Goal: Task Accomplishment & Management: Complete application form

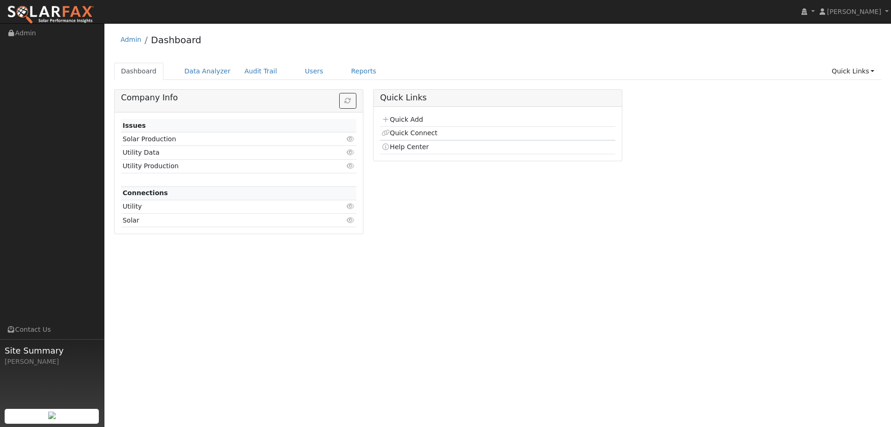
click at [350, 77] on link "Reports" at bounding box center [364, 71] width 39 height 17
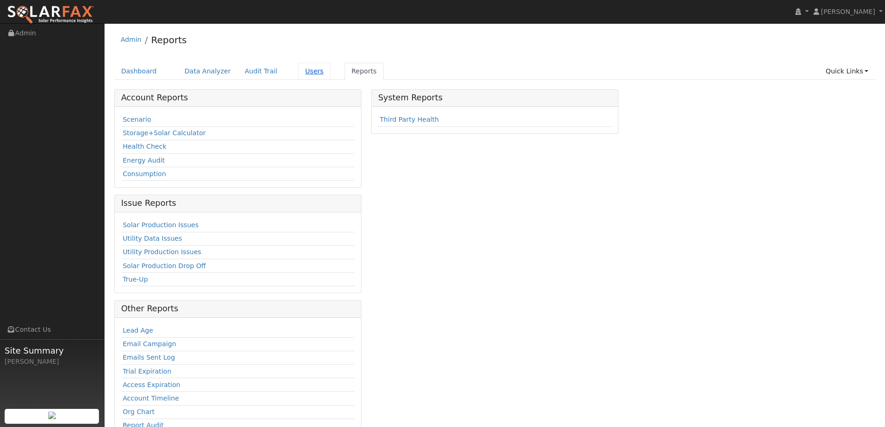
click at [306, 74] on link "Users" at bounding box center [314, 71] width 33 height 17
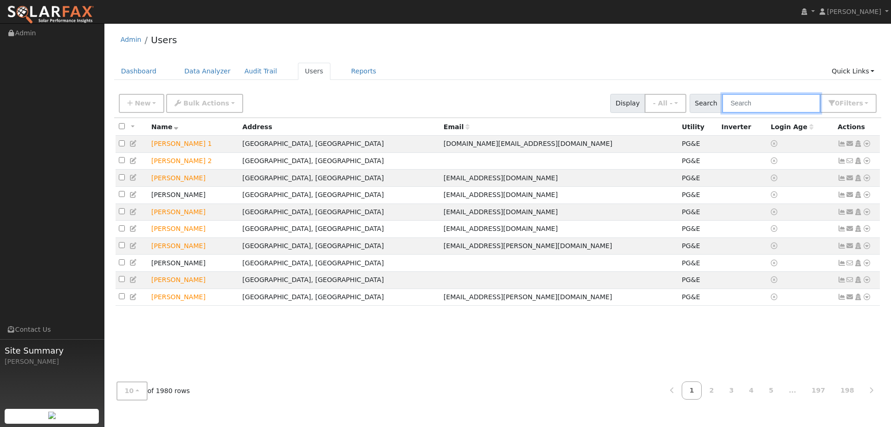
click at [737, 105] on input "text" at bounding box center [771, 103] width 98 height 19
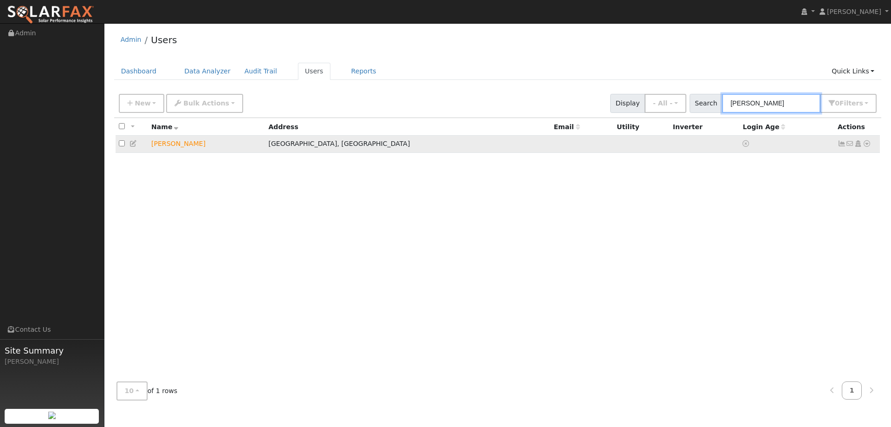
type input "Sherry Taylor"
click at [870, 146] on icon at bounding box center [867, 143] width 8 height 7
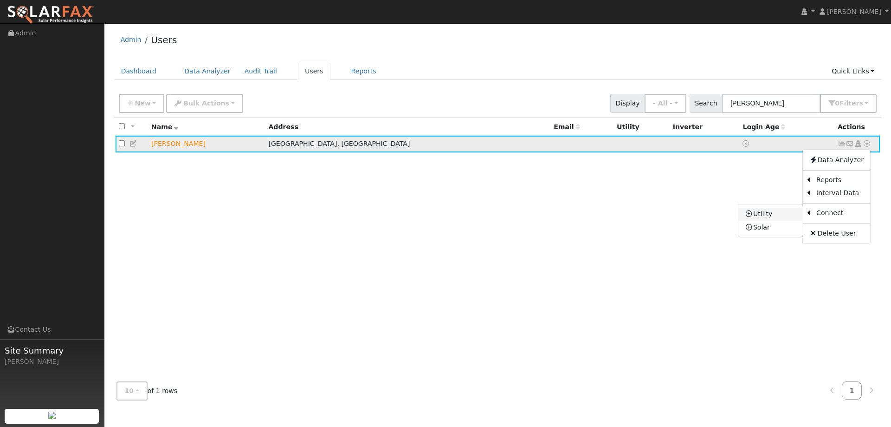
click at [787, 211] on link "Utility" at bounding box center [771, 214] width 65 height 13
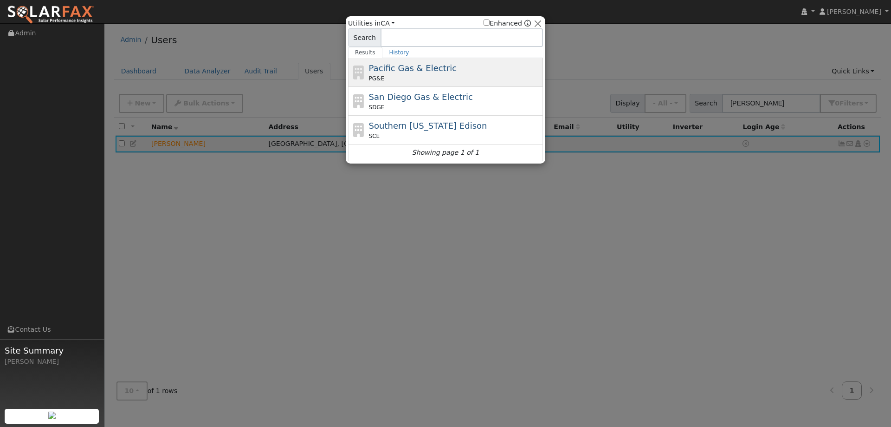
click at [400, 72] on span "Pacific Gas & Electric" at bounding box center [413, 68] width 88 height 10
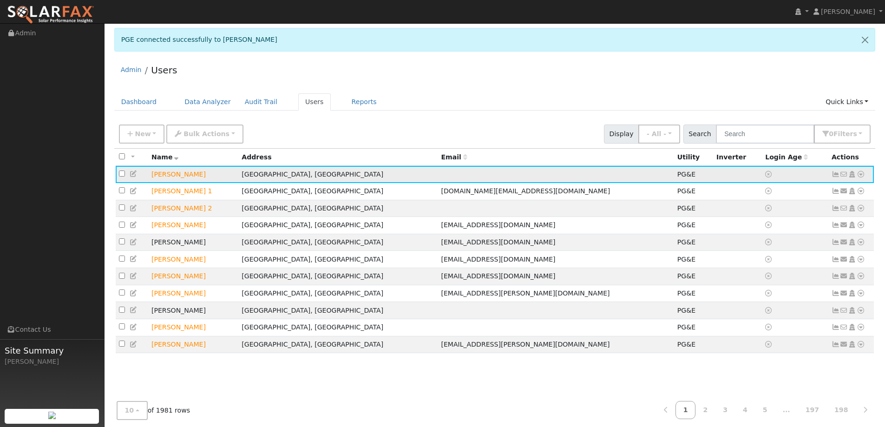
click at [858, 175] on icon at bounding box center [860, 174] width 8 height 7
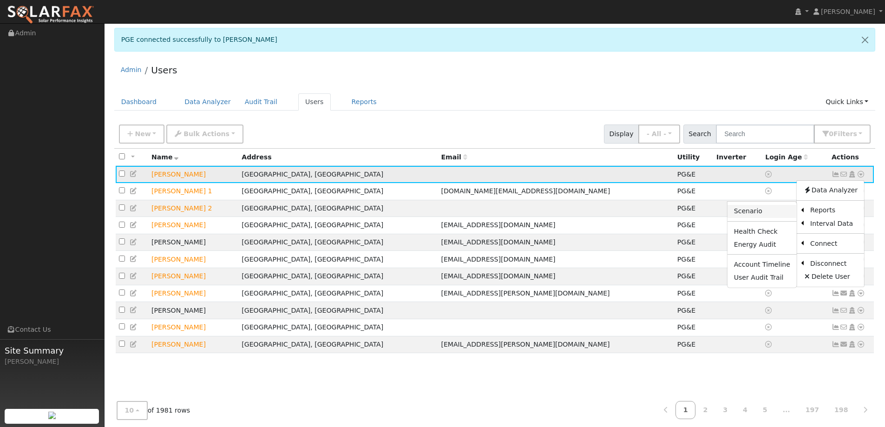
click at [788, 212] on link "Scenario" at bounding box center [761, 211] width 69 height 13
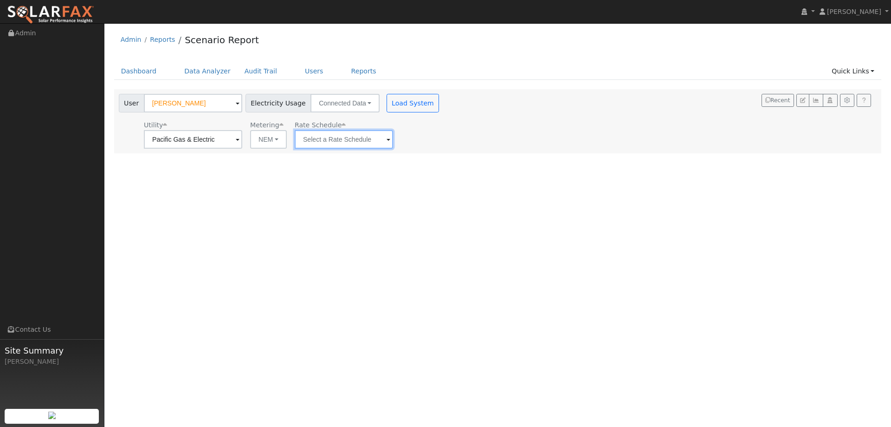
click at [324, 139] on input "text" at bounding box center [344, 139] width 98 height 19
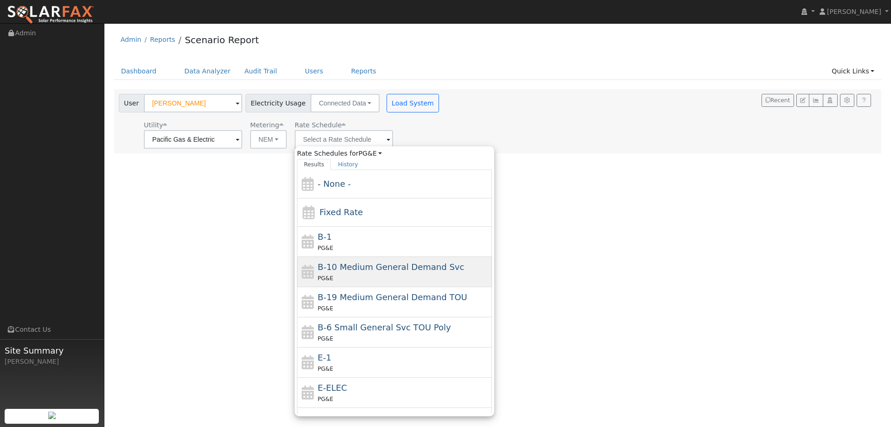
drag, startPoint x: 339, startPoint y: 352, endPoint x: 335, endPoint y: 261, distance: 91.6
click at [337, 341] on div "- None - Fixed Rate B-1 PG&E B-10 Medium General Demand Svc PG&E B-19 Medium Ge…" at bounding box center [394, 292] width 195 height 244
click at [348, 349] on div "E-1 PG&E" at bounding box center [394, 362] width 195 height 30
type input "E-1"
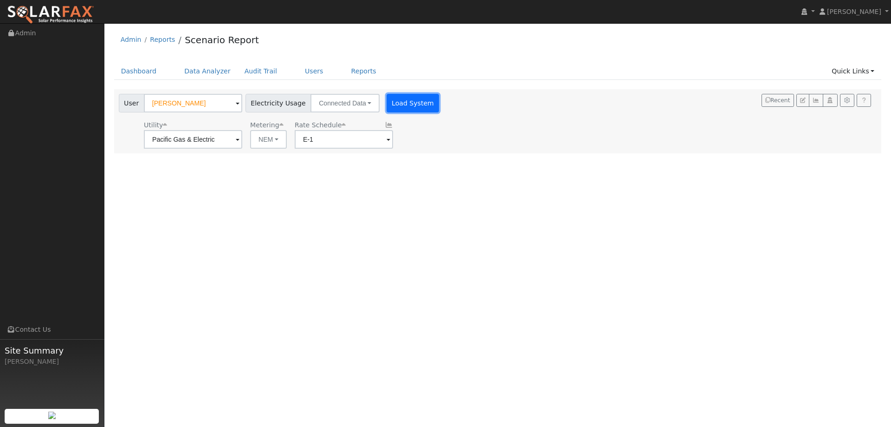
click at [399, 102] on button "Load System" at bounding box center [413, 103] width 53 height 19
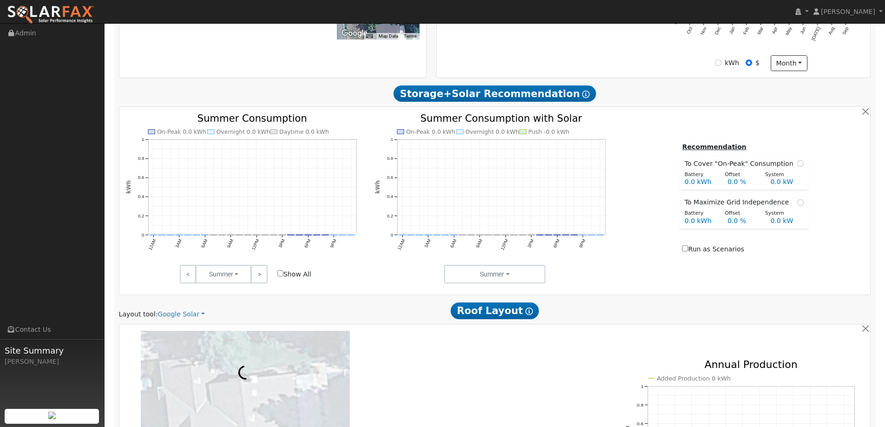
scroll to position [371, 0]
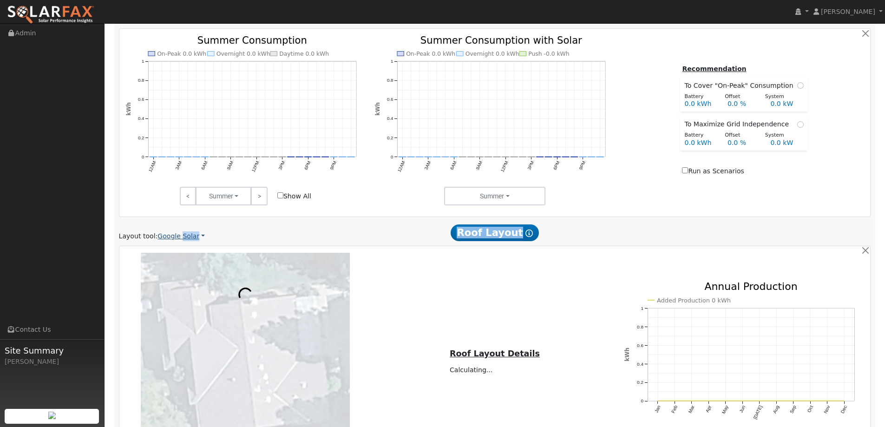
click at [178, 238] on div "Scenario Report Powered by SolarFax ® Energy Consumption Overview Show Help Thi…" at bounding box center [494, 169] width 761 height 813
click at [178, 237] on link "Google Solar" at bounding box center [180, 236] width 47 height 10
click at [184, 280] on link "Aurora" at bounding box center [187, 278] width 65 height 13
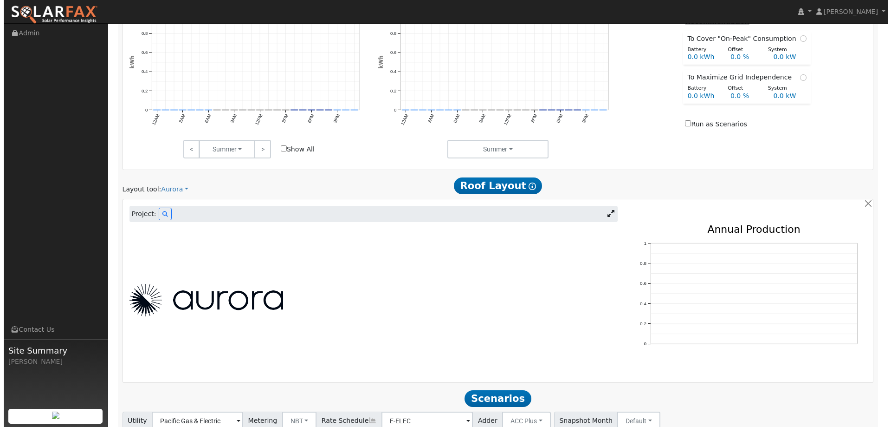
scroll to position [488, 0]
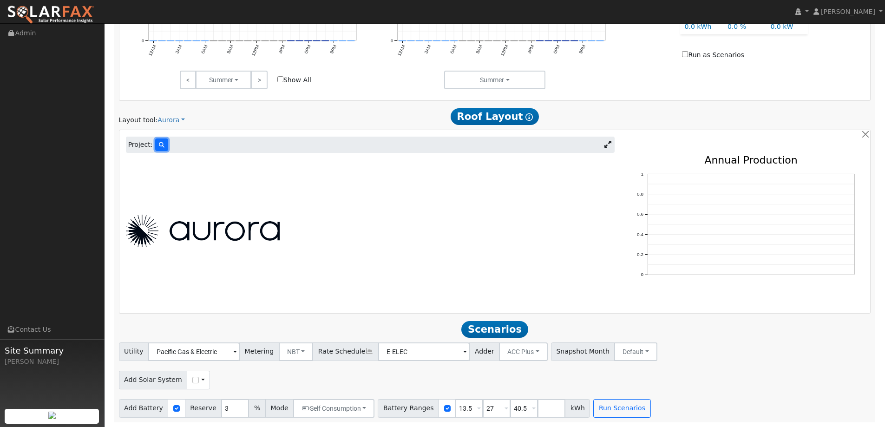
click at [159, 143] on icon at bounding box center [162, 145] width 6 height 6
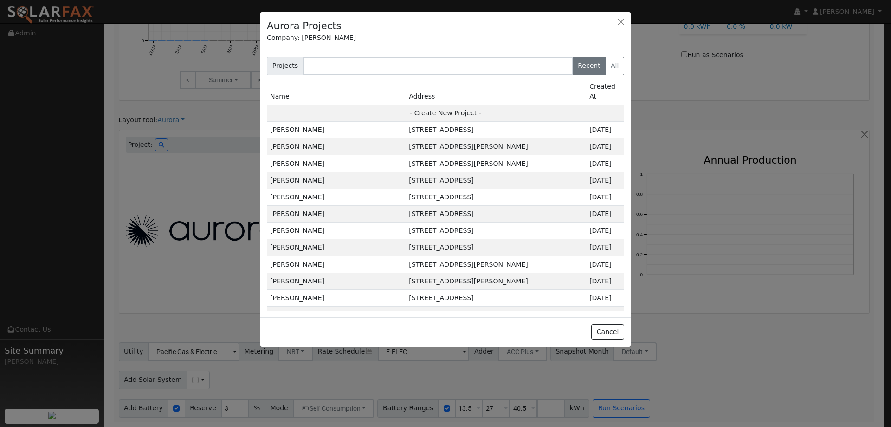
click at [427, 104] on td "- Create New Project -" at bounding box center [446, 112] width 358 height 17
type input "Sherry Taylor"
type input "2893 Springburn Way"
type input "El Dorado Hills"
type input "CA"
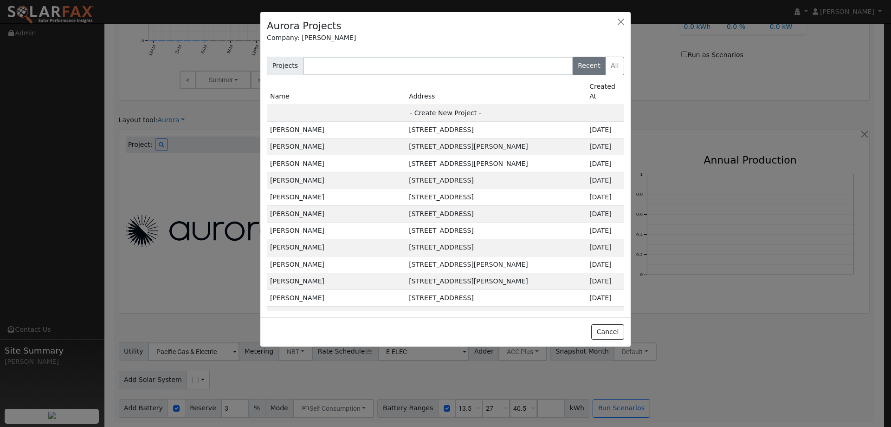
type input "95762"
type input "Design"
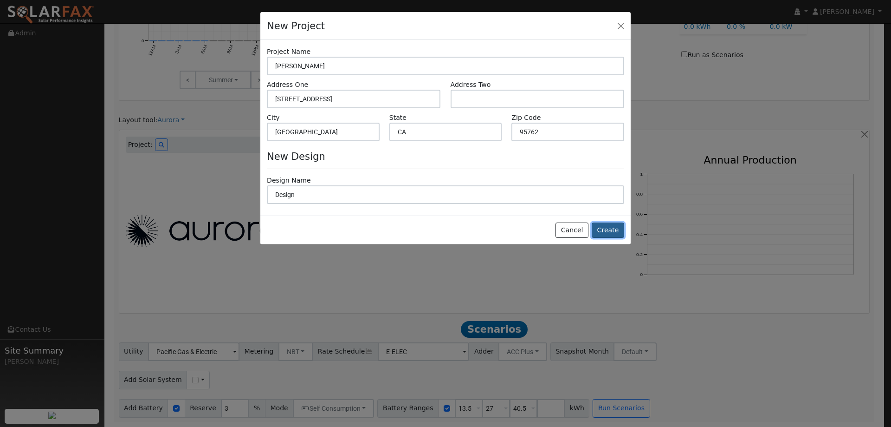
click at [601, 229] on button "Create" at bounding box center [608, 230] width 33 height 16
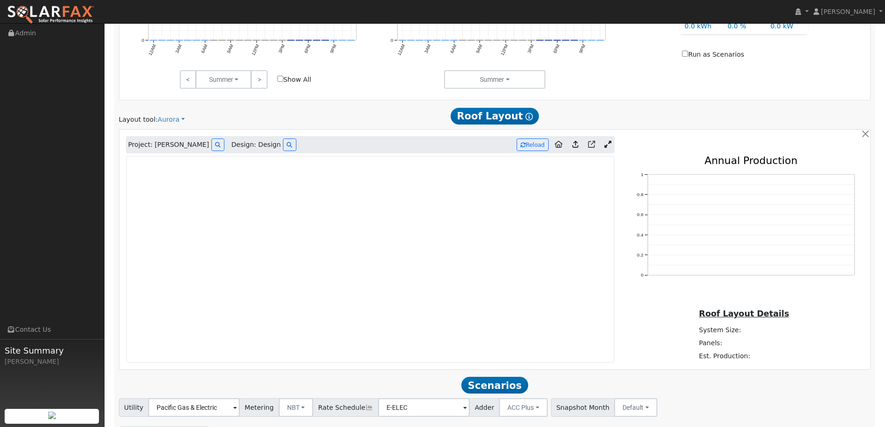
click at [87, 9] on img at bounding box center [50, 15] width 87 height 20
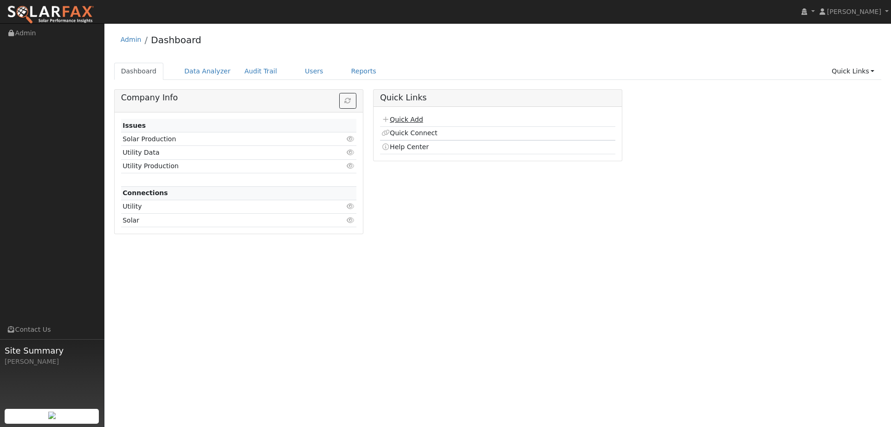
click at [416, 118] on link "Quick Add" at bounding box center [402, 119] width 41 height 7
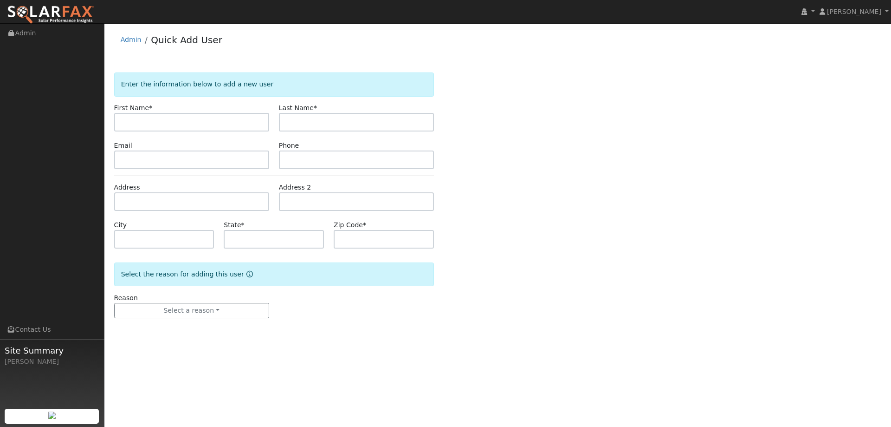
click at [55, 13] on img at bounding box center [50, 15] width 87 height 20
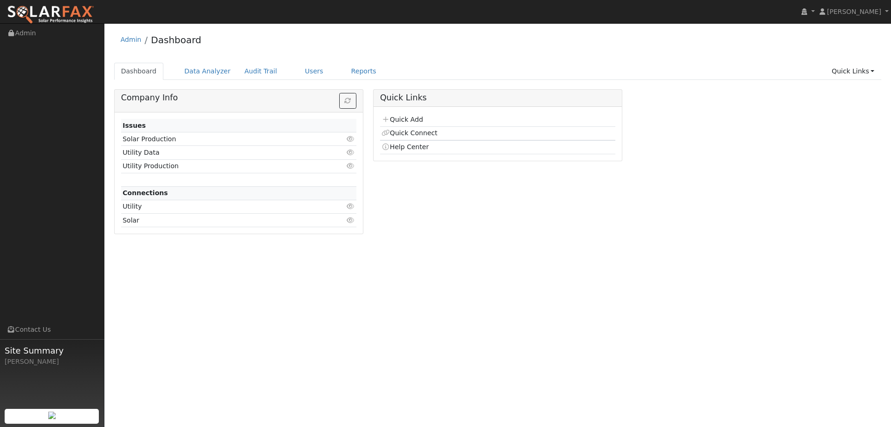
click at [413, 122] on link "Quick Add" at bounding box center [402, 119] width 41 height 7
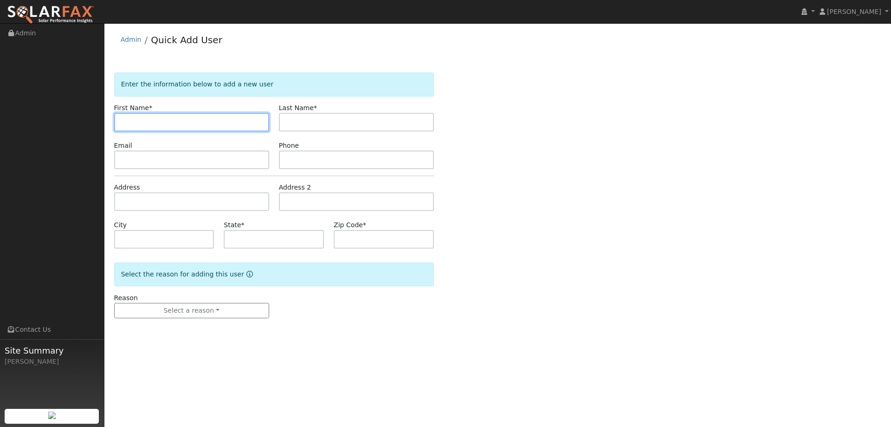
click at [252, 121] on input "text" at bounding box center [191, 122] width 155 height 19
paste input "Sian"
type input "Sian"
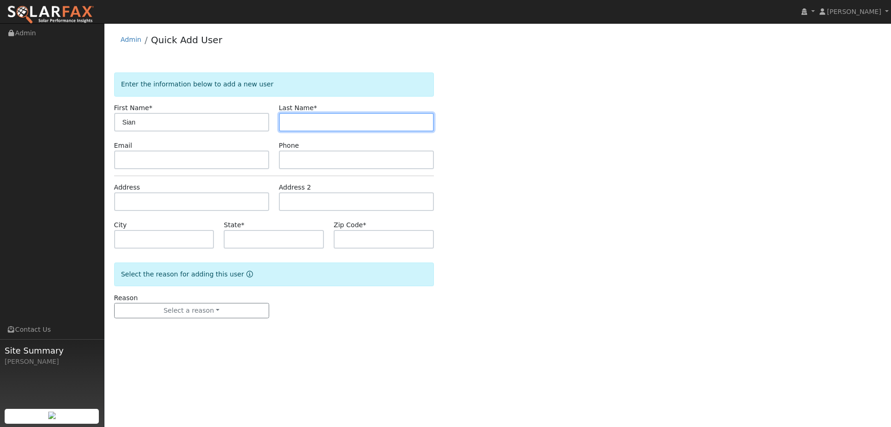
click at [360, 123] on input "text" at bounding box center [356, 122] width 155 height 19
paste input "Hollands"
type input "Hollands"
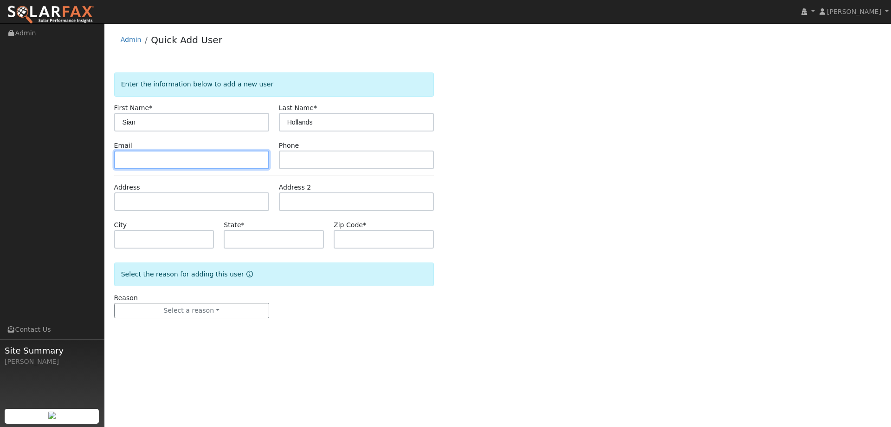
click at [191, 152] on input "text" at bounding box center [191, 159] width 155 height 19
paste input "Hollands"
type input "Hollands"
drag, startPoint x: 152, startPoint y: 159, endPoint x: 123, endPoint y: 144, distance: 33.0
click at [110, 157] on div "Email Hollands" at bounding box center [191, 155] width 165 height 28
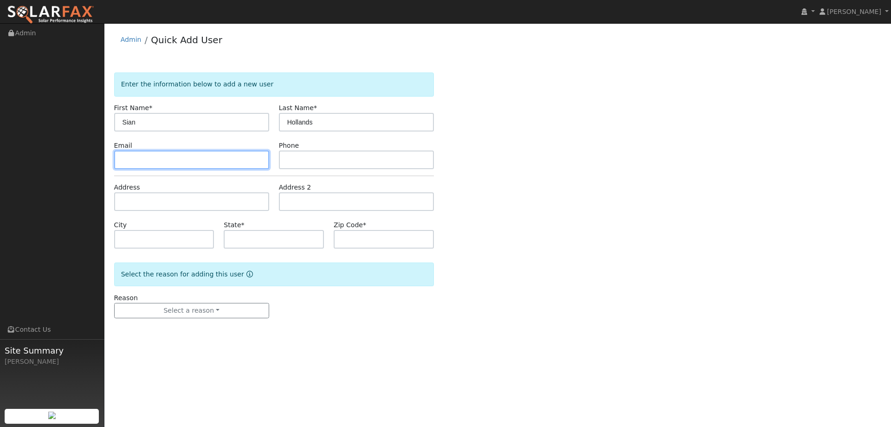
paste input "jzzylgs3@gmail.com"
type input "jzzylgs3@gmail.com"
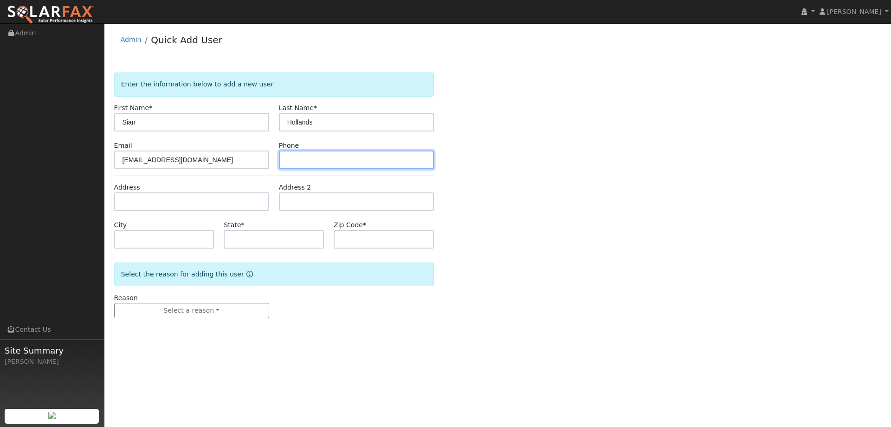
click at [396, 155] on input "text" at bounding box center [356, 159] width 155 height 19
paste input "(510) 455-5555"
type input "(510) 455-5555"
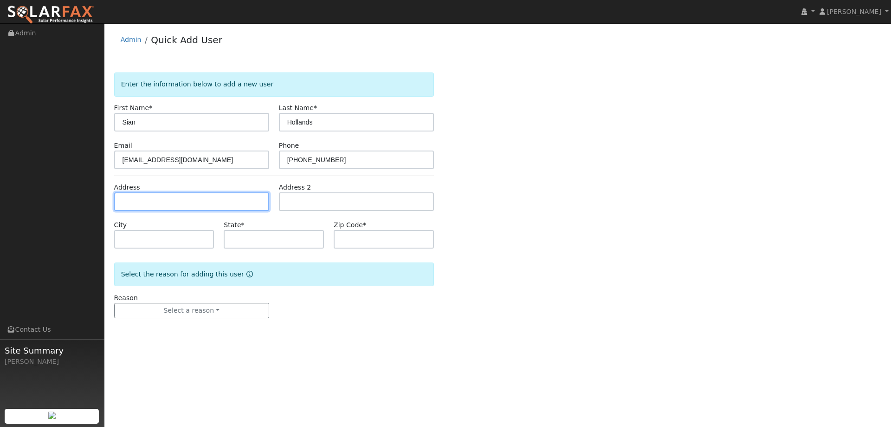
click at [190, 198] on input "text" at bounding box center [191, 201] width 155 height 19
paste input "t2204 7 Oaks Ct"
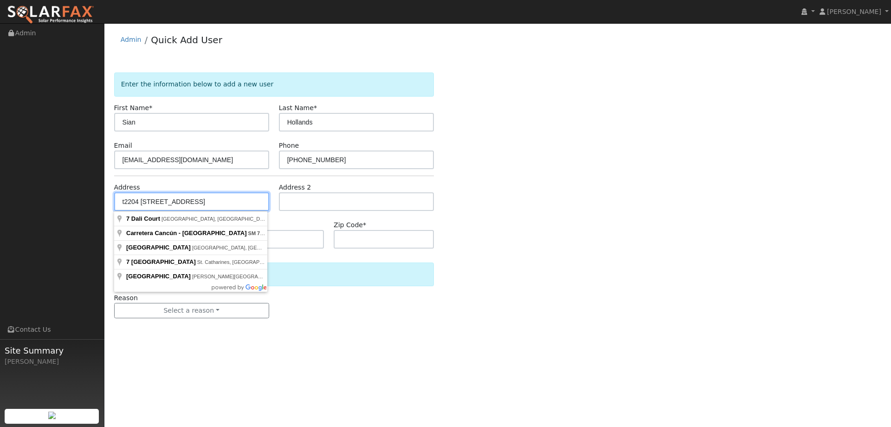
click at [128, 202] on input "t2204 7 Oaks Ct" at bounding box center [191, 201] width 155 height 19
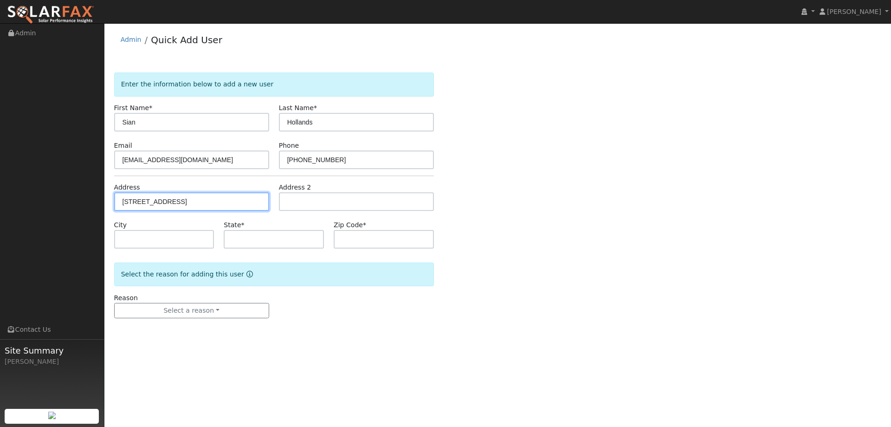
type input "2204 7 Oaks Court"
type input "El Dorado Hills"
type input "CA"
type input "95762"
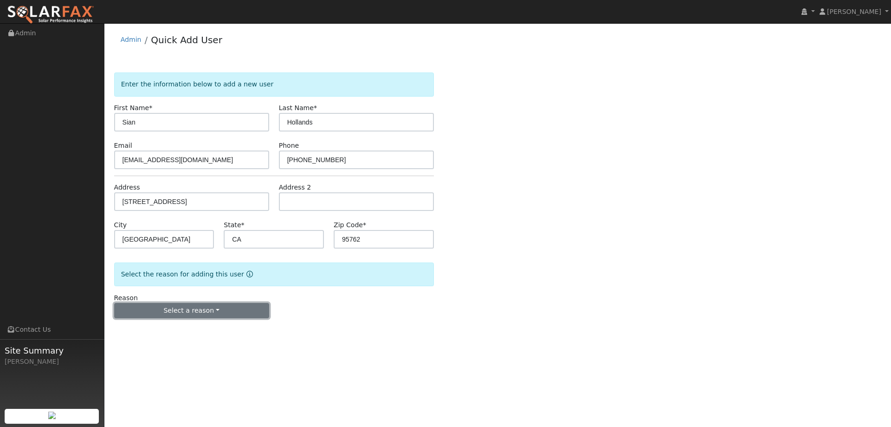
click at [219, 314] on button "Select a reason" at bounding box center [191, 311] width 155 height 16
click at [179, 328] on link "New lead" at bounding box center [166, 329] width 103 height 13
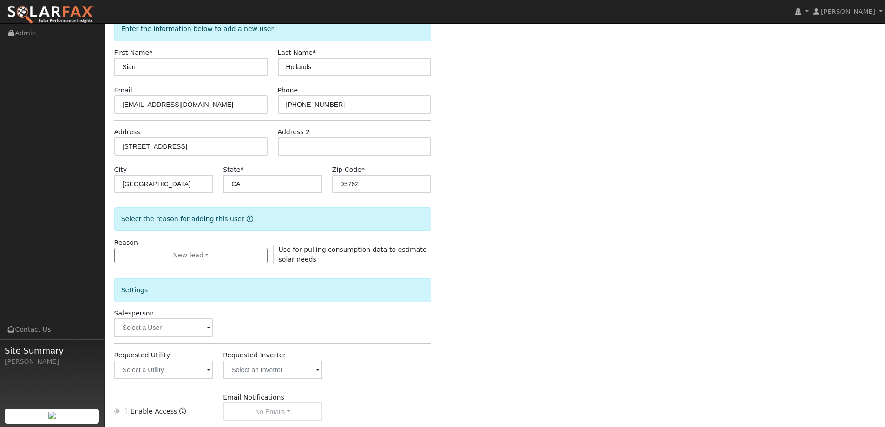
scroll to position [175, 0]
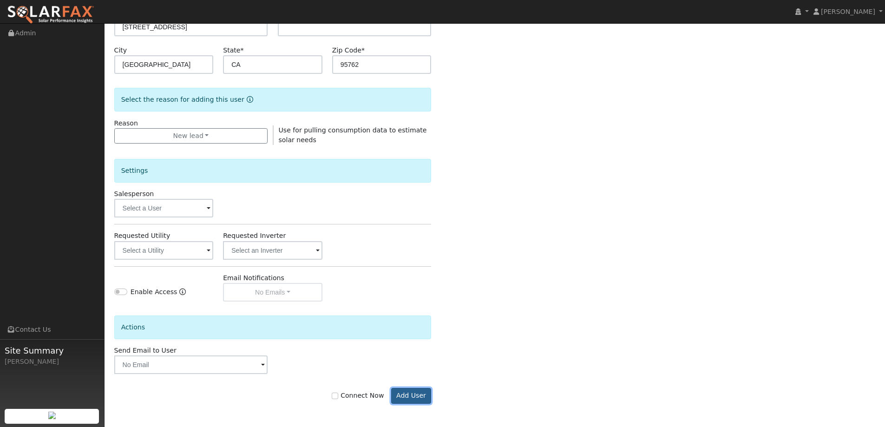
click at [415, 397] on button "Add User" at bounding box center [411, 396] width 40 height 16
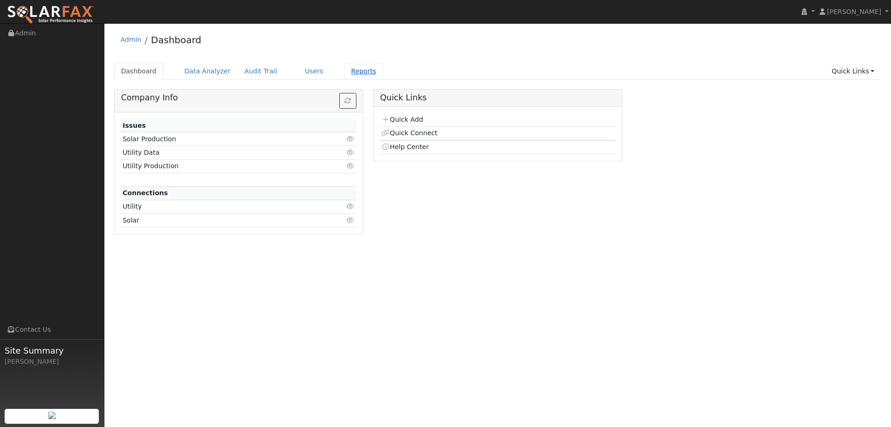
click at [345, 80] on link "Reports" at bounding box center [364, 71] width 39 height 17
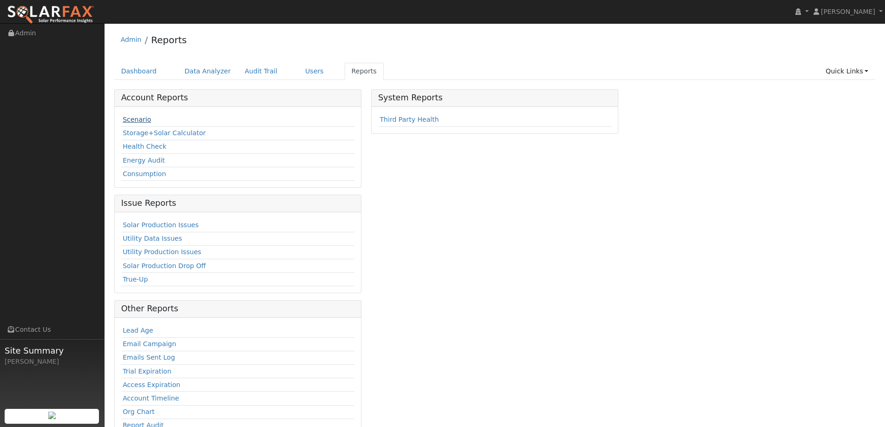
click at [133, 117] on link "Scenario" at bounding box center [137, 119] width 28 height 7
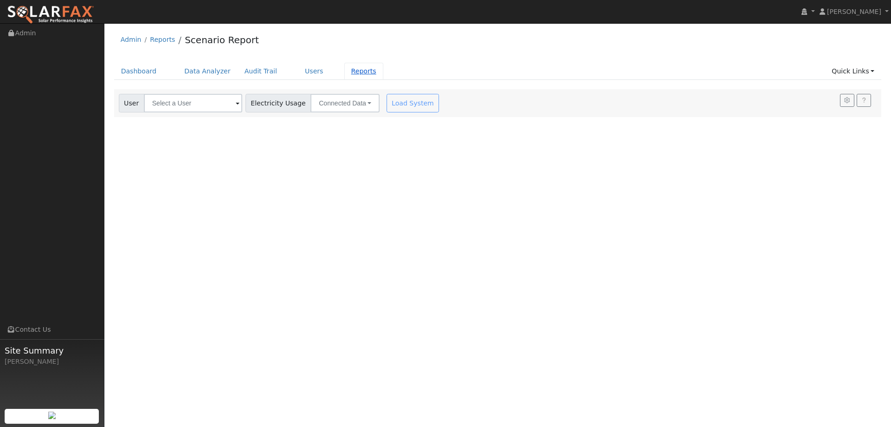
click at [358, 76] on link "Reports" at bounding box center [364, 71] width 39 height 17
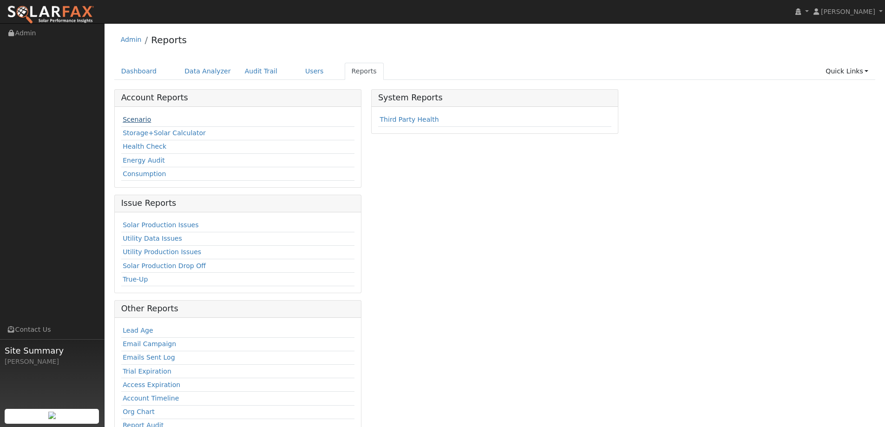
click at [131, 123] on link "Scenario" at bounding box center [137, 119] width 28 height 7
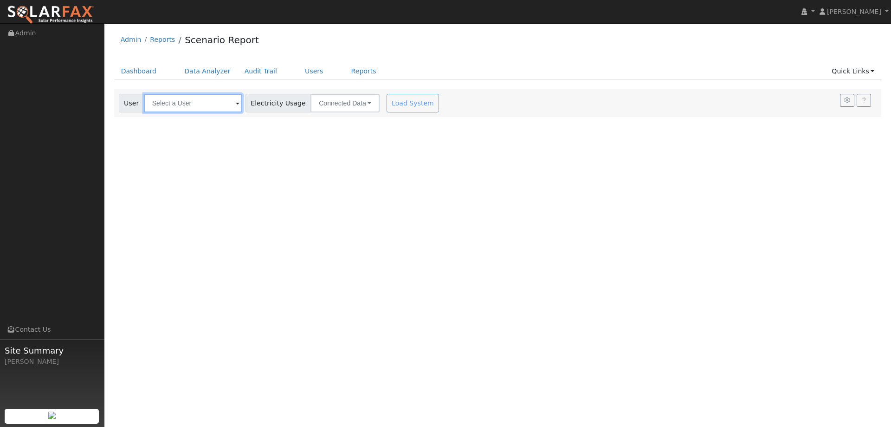
click at [215, 109] on input "text" at bounding box center [193, 103] width 98 height 19
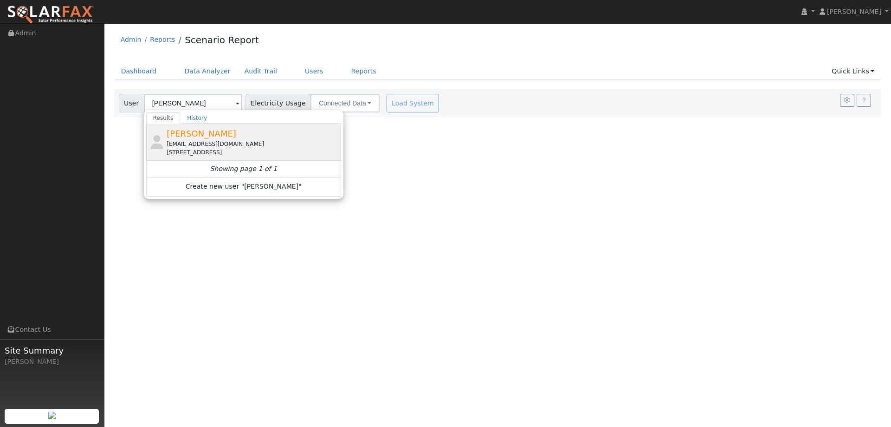
click at [219, 140] on div "jzzylgs3@gmail.com" at bounding box center [253, 144] width 172 height 8
type input "Sian Hollands"
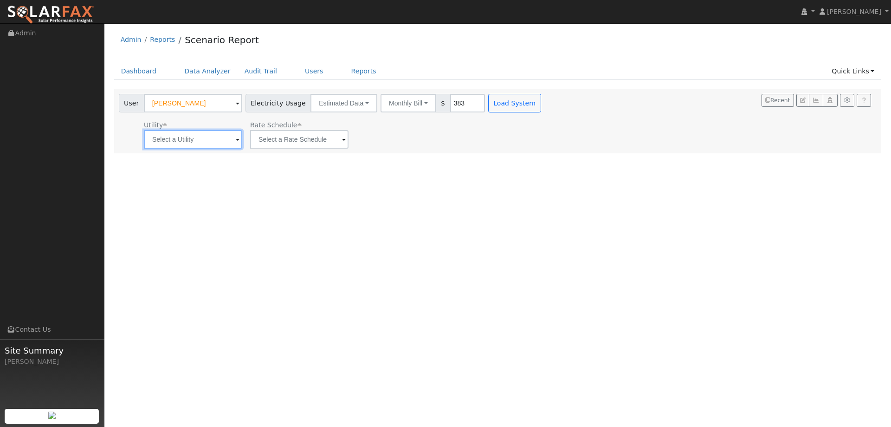
click at [205, 143] on input "text" at bounding box center [193, 139] width 98 height 19
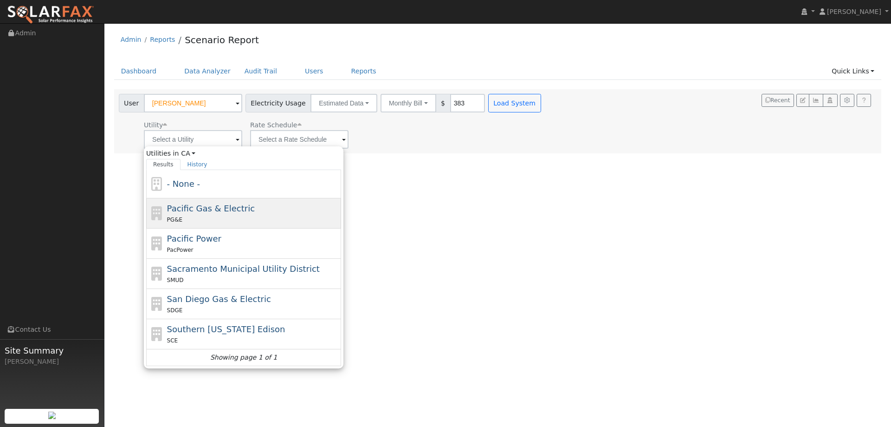
click at [255, 217] on div "PG&E" at bounding box center [253, 220] width 172 height 10
type input "Pacific Gas & Electric"
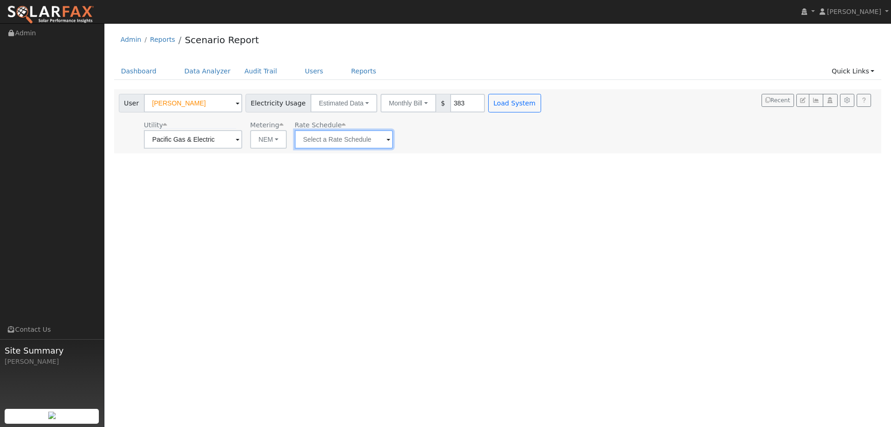
click at [349, 135] on input "text" at bounding box center [344, 139] width 98 height 19
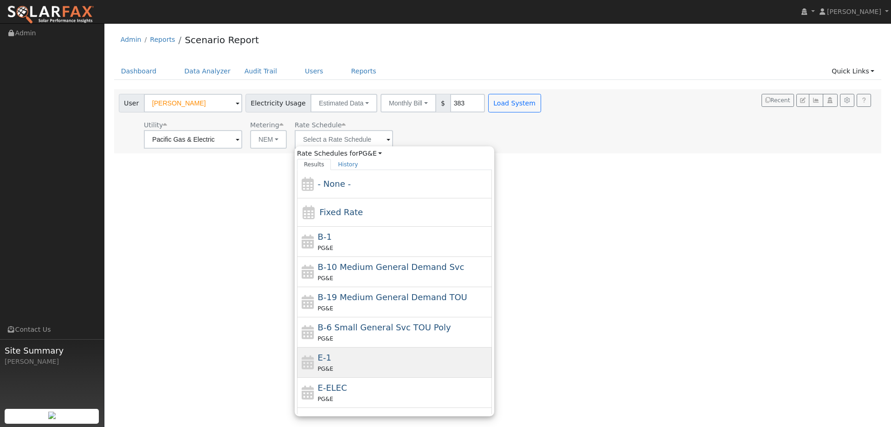
click at [376, 361] on div "E-1 PG&E" at bounding box center [404, 362] width 172 height 22
type input "E-1"
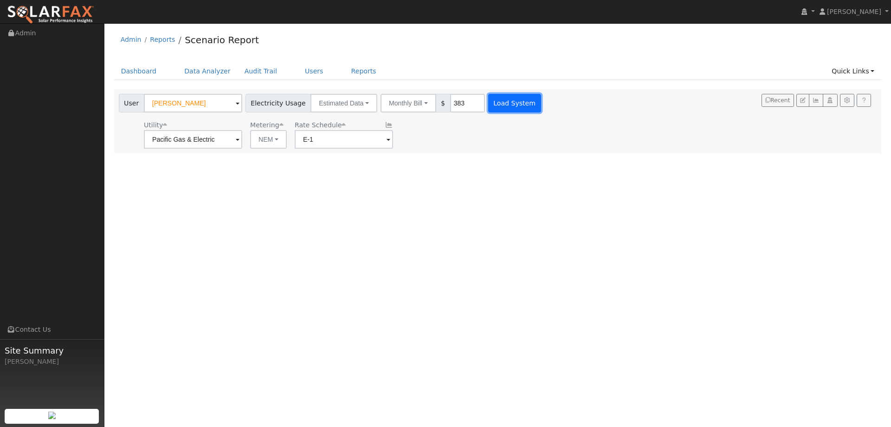
click at [508, 107] on button "Load System" at bounding box center [514, 103] width 53 height 19
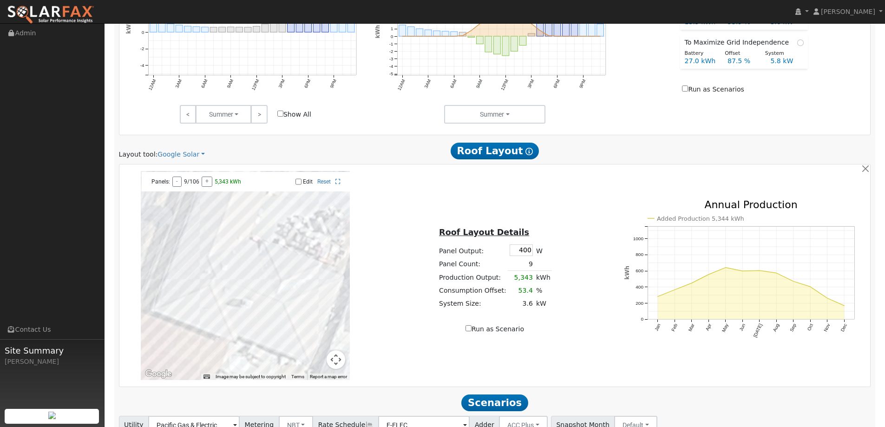
scroll to position [511, 0]
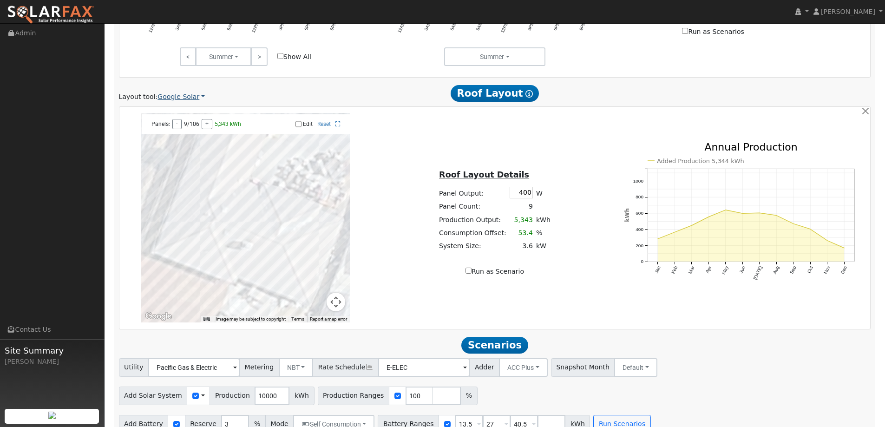
click at [183, 99] on link "Google Solar" at bounding box center [180, 97] width 47 height 10
click at [187, 142] on link "Aurora" at bounding box center [187, 139] width 65 height 13
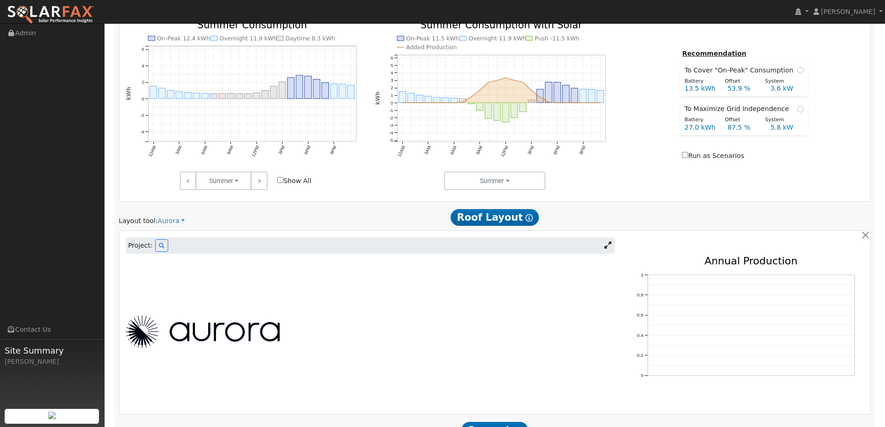
scroll to position [440, 0]
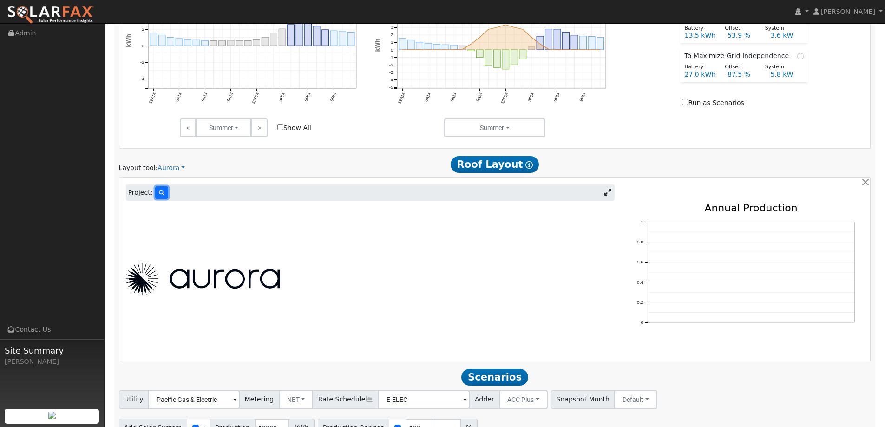
click at [163, 193] on button at bounding box center [161, 192] width 13 height 13
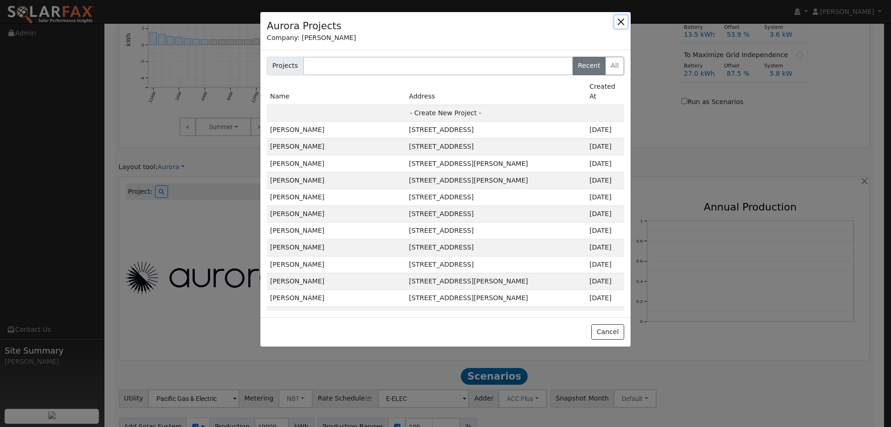
click at [625, 24] on button "button" at bounding box center [621, 21] width 13 height 13
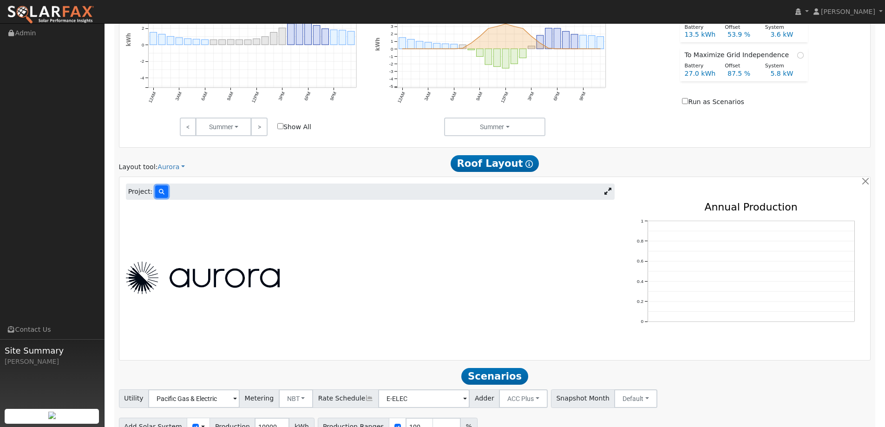
click at [162, 191] on button at bounding box center [161, 191] width 13 height 13
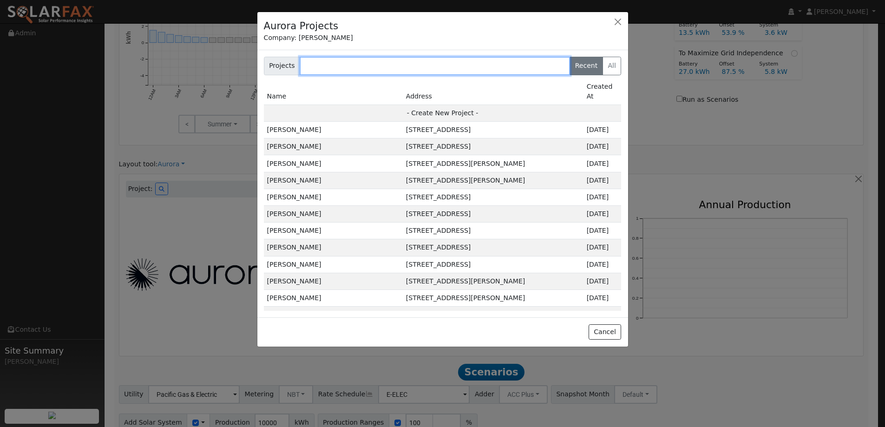
scroll to position [442, 0]
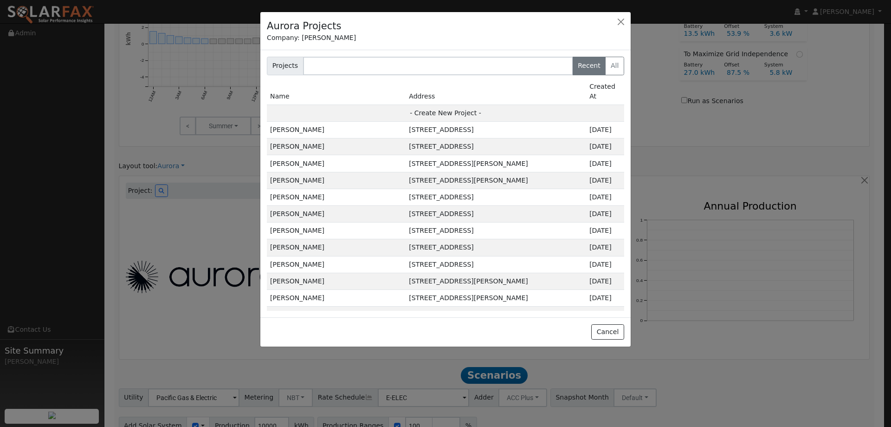
click at [189, 204] on div at bounding box center [445, 213] width 891 height 427
click at [619, 22] on button "button" at bounding box center [621, 21] width 13 height 13
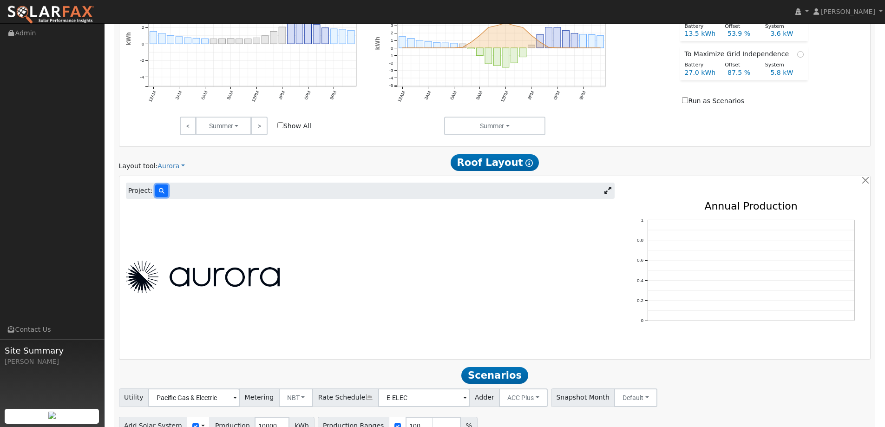
click at [159, 190] on icon at bounding box center [162, 191] width 6 height 6
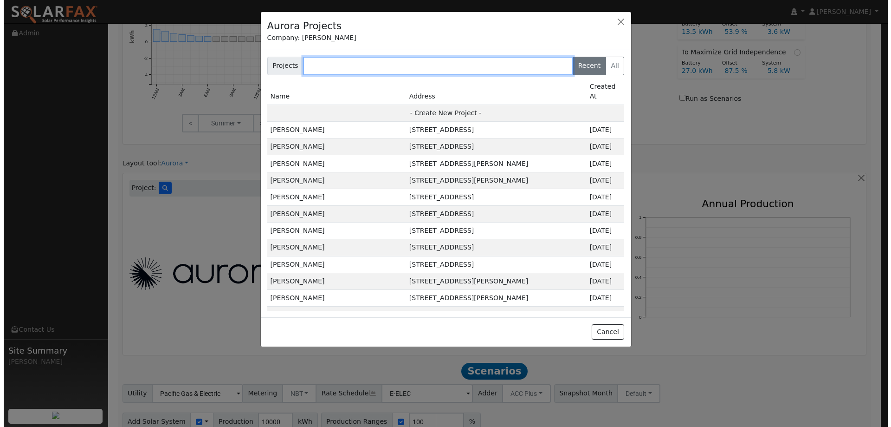
scroll to position [442, 0]
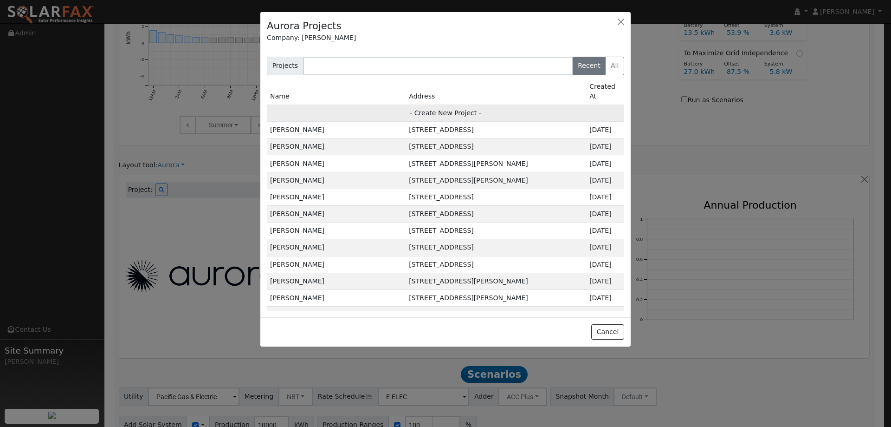
click at [468, 106] on td "- Create New Project -" at bounding box center [446, 112] width 358 height 17
type input "Sian Hollands"
type input "2204 7 Oaks Court"
type input "[GEOGRAPHIC_DATA]"
type input "CA"
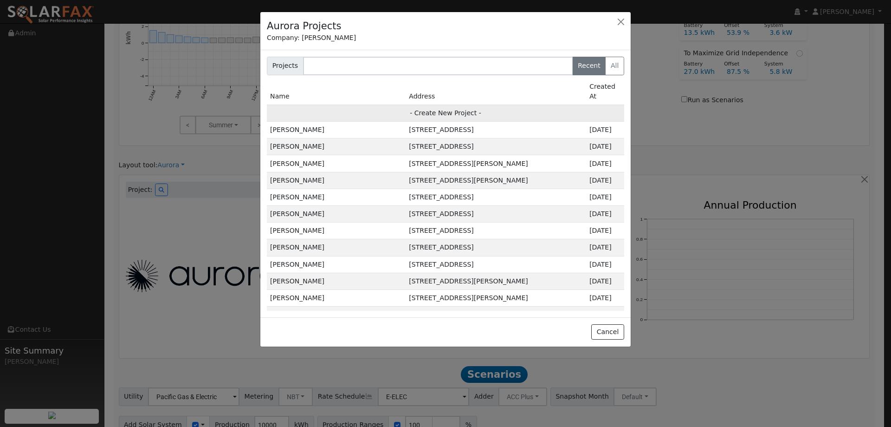
type input "95762"
type input "Design"
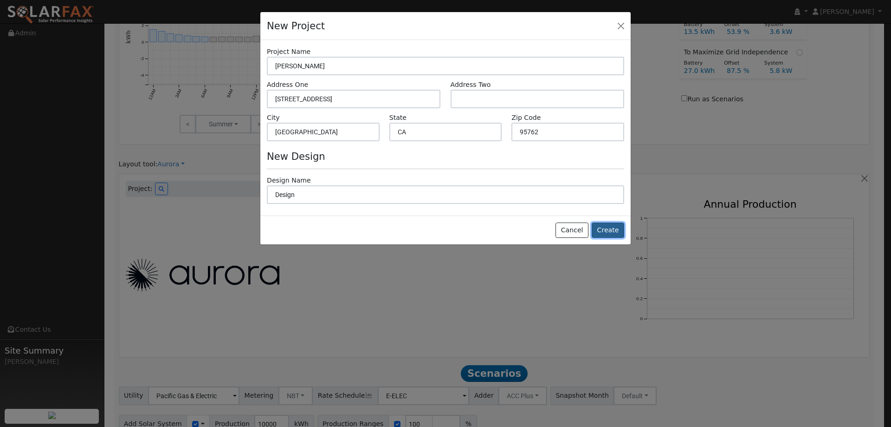
click at [615, 225] on button "Create" at bounding box center [608, 230] width 33 height 16
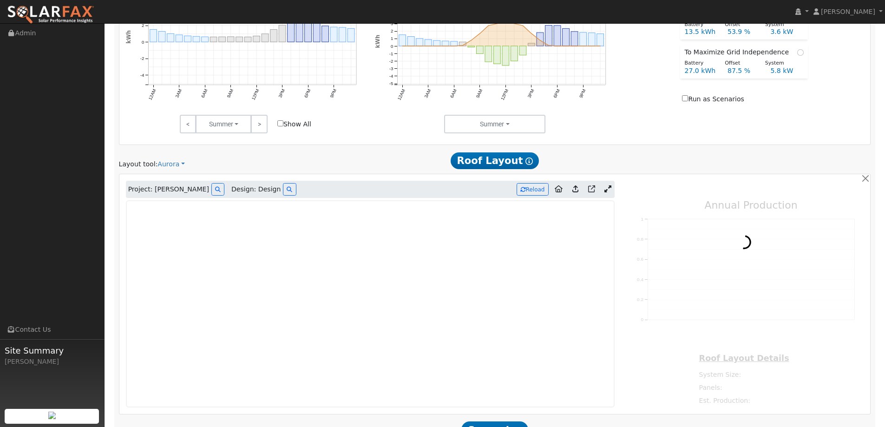
type input "0"
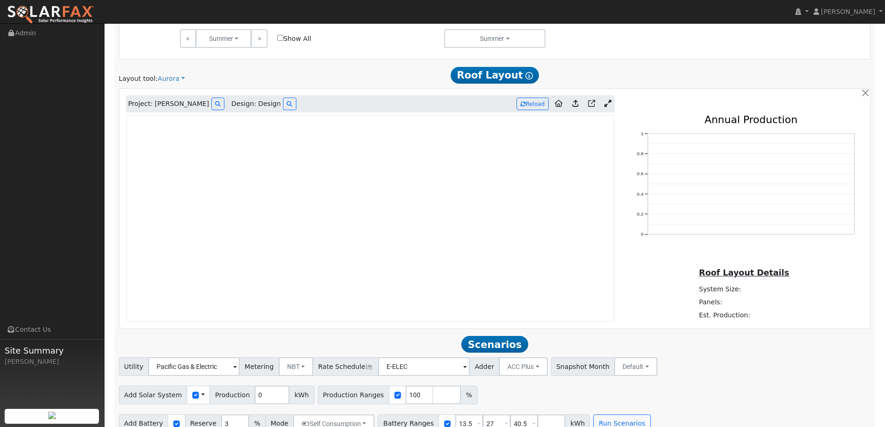
scroll to position [536, 0]
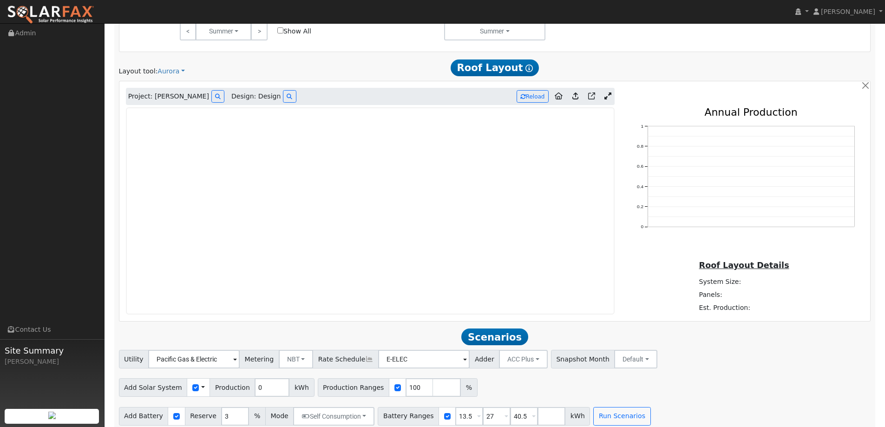
click at [80, 9] on img at bounding box center [50, 15] width 87 height 20
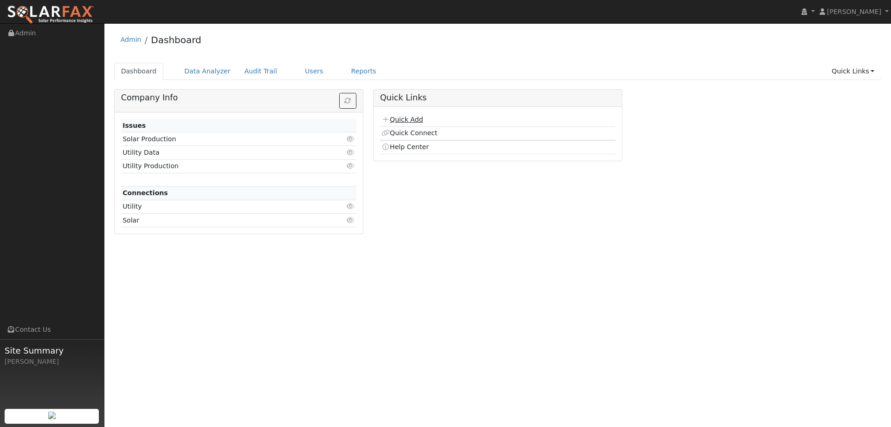
click at [407, 120] on link "Quick Add" at bounding box center [402, 119] width 41 height 7
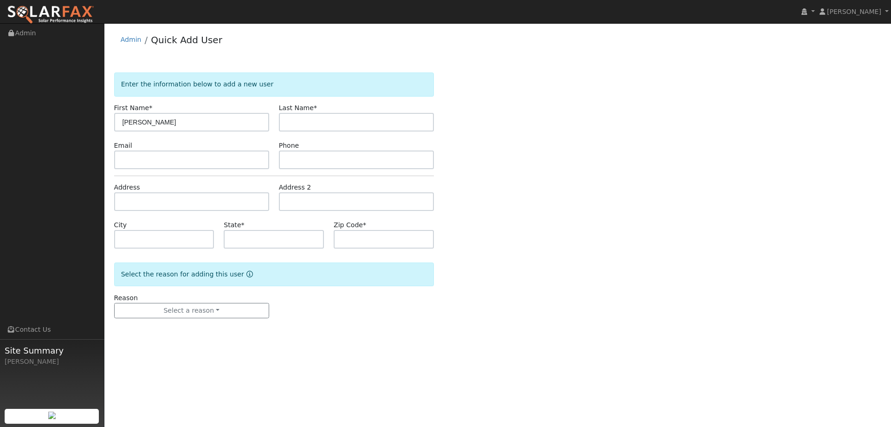
type input "[PERSON_NAME]"
click at [332, 120] on input "text" at bounding box center [356, 122] width 155 height 19
type input "Rice"
click at [200, 171] on form "Enter the information below to add a new user First Name * [PERSON_NAME] Last N…" at bounding box center [274, 204] width 320 height 264
drag, startPoint x: 200, startPoint y: 171, endPoint x: 195, endPoint y: 154, distance: 18.1
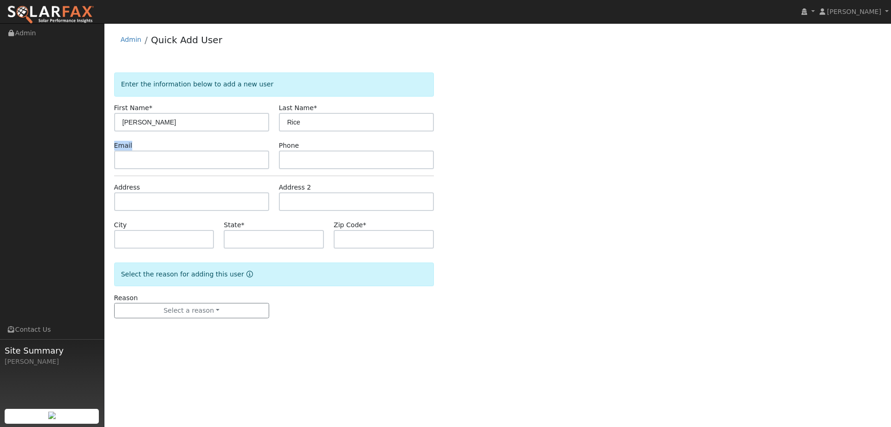
click at [195, 154] on form "Enter the information below to add a new user First Name * [PERSON_NAME] Last N…" at bounding box center [274, 204] width 320 height 264
click at [194, 154] on input "text" at bounding box center [191, 159] width 155 height 19
click at [183, 165] on input "text" at bounding box center [191, 159] width 155 height 19
click at [201, 157] on input "text" at bounding box center [191, 159] width 155 height 19
click at [203, 156] on input "text" at bounding box center [191, 159] width 155 height 19
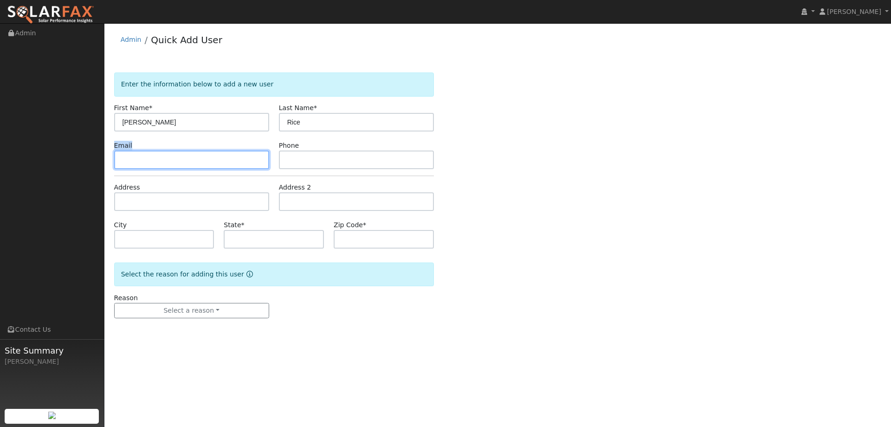
click at [203, 156] on input "text" at bounding box center [191, 159] width 155 height 19
drag, startPoint x: 453, startPoint y: 173, endPoint x: 494, endPoint y: 179, distance: 41.3
click at [453, 174] on div "Enter the information below to add a new user First Name * Mack Last Name * Ric…" at bounding box center [498, 204] width 768 height 264
drag, startPoint x: 496, startPoint y: 179, endPoint x: 224, endPoint y: 158, distance: 272.9
click at [225, 163] on input "text" at bounding box center [191, 159] width 155 height 19
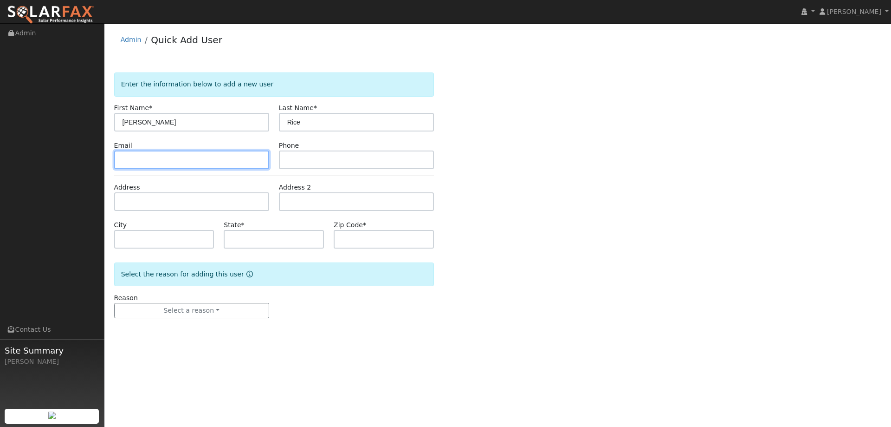
paste input "marice2013@gmail.com"
type input "marice2013@gmail.com"
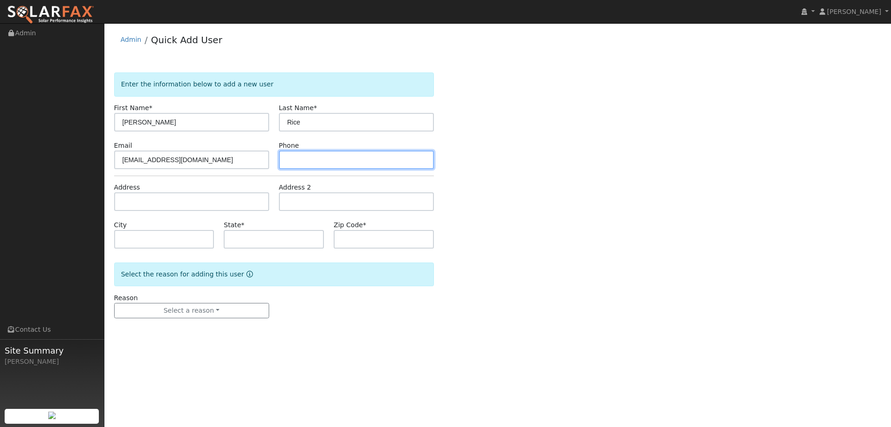
click at [289, 165] on input "text" at bounding box center [356, 159] width 155 height 19
paste input "(513) 543-8067"
type input "(513) 543-8067"
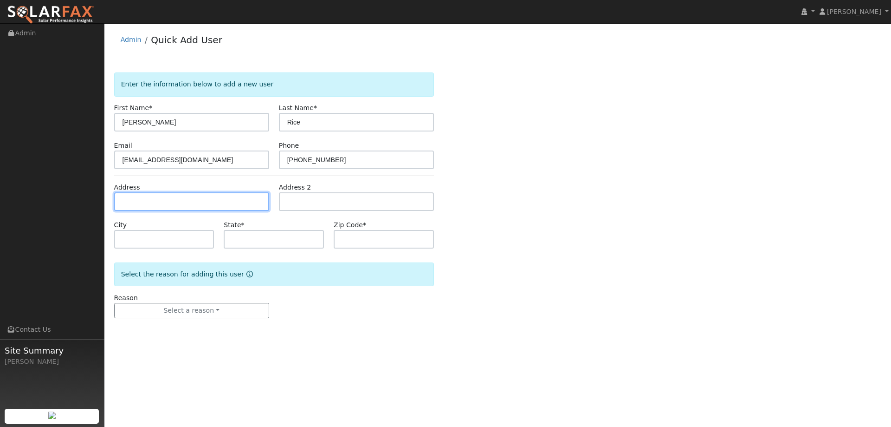
click at [239, 209] on input "text" at bounding box center [191, 201] width 155 height 19
paste input "2471 Starmount Way"
type input "2471 Starmount Way"
type input "El Dorado Hills"
type input "CA"
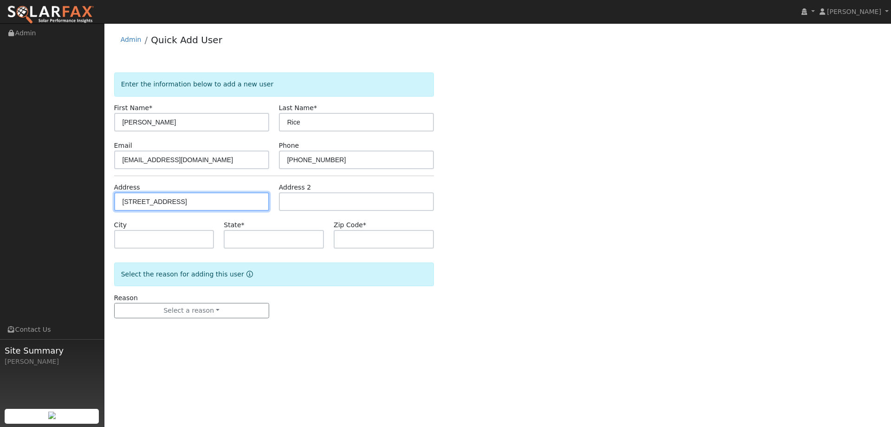
type input "95762"
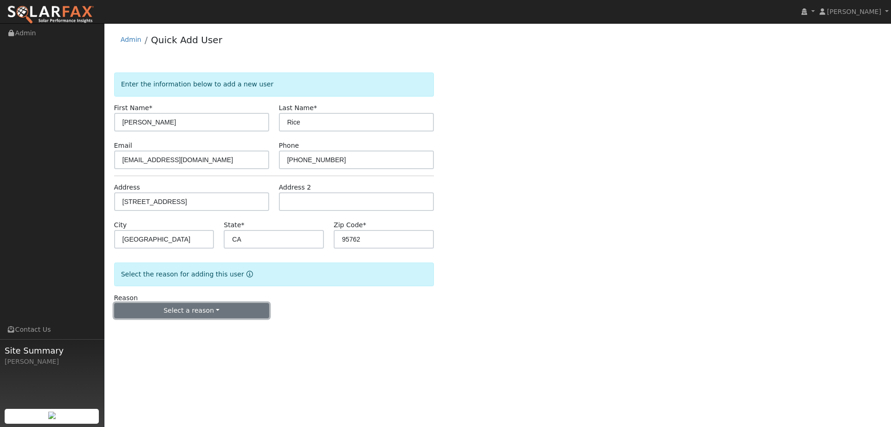
click at [185, 307] on button "Select a reason" at bounding box center [191, 311] width 155 height 16
click at [175, 325] on link "New lead" at bounding box center [166, 329] width 103 height 13
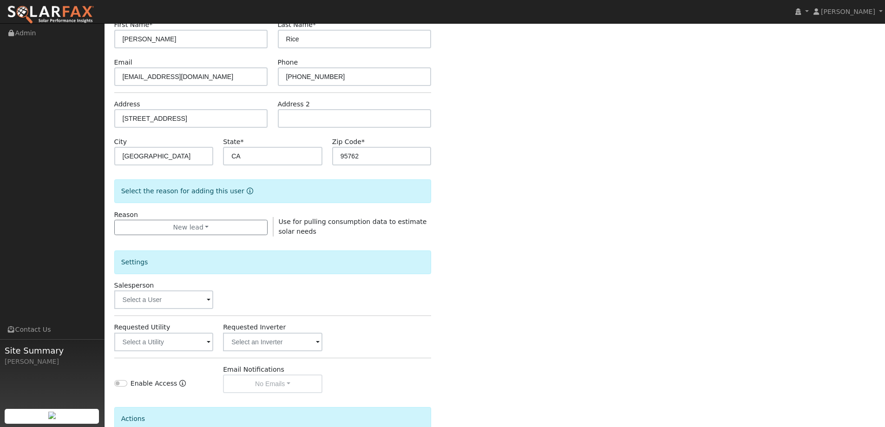
scroll to position [175, 0]
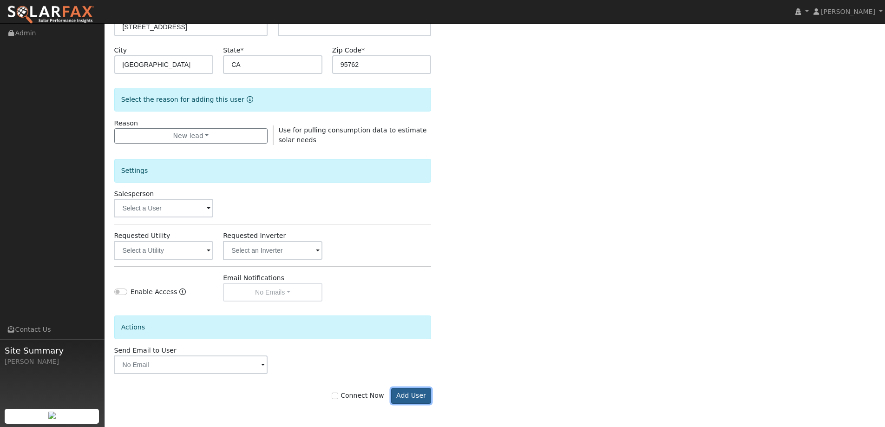
click at [408, 395] on button "Add User" at bounding box center [411, 396] width 40 height 16
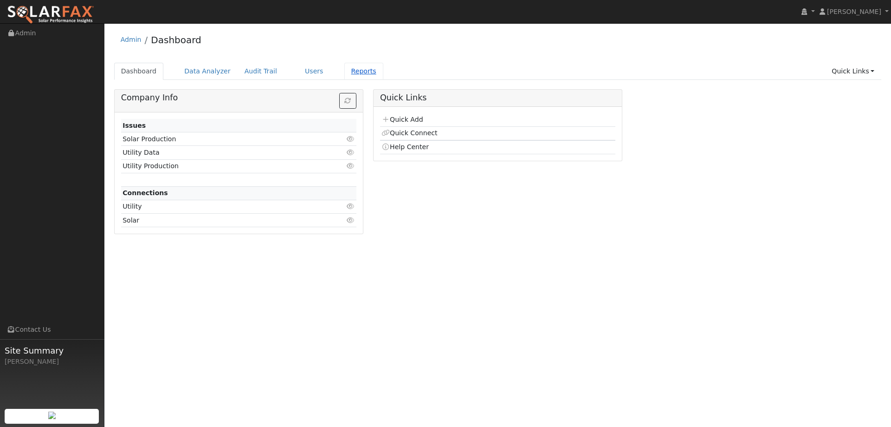
click at [345, 73] on link "Reports" at bounding box center [364, 71] width 39 height 17
click at [345, 72] on link "Reports" at bounding box center [364, 71] width 39 height 17
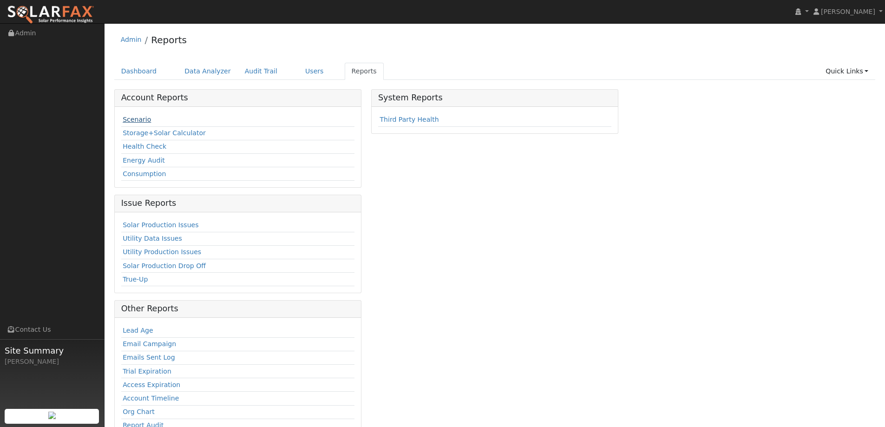
click at [143, 121] on link "Scenario" at bounding box center [137, 119] width 28 height 7
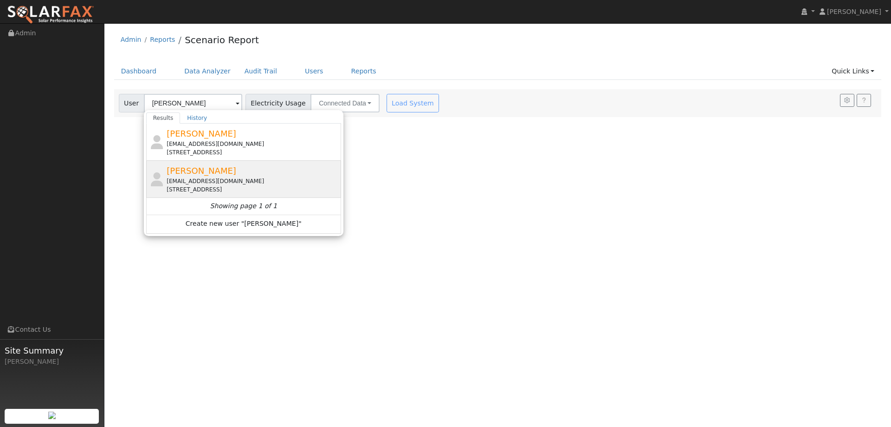
click at [215, 170] on div "[PERSON_NAME] [EMAIL_ADDRESS][DOMAIN_NAME] [STREET_ADDRESS]" at bounding box center [253, 178] width 172 height 29
type input "[PERSON_NAME]"
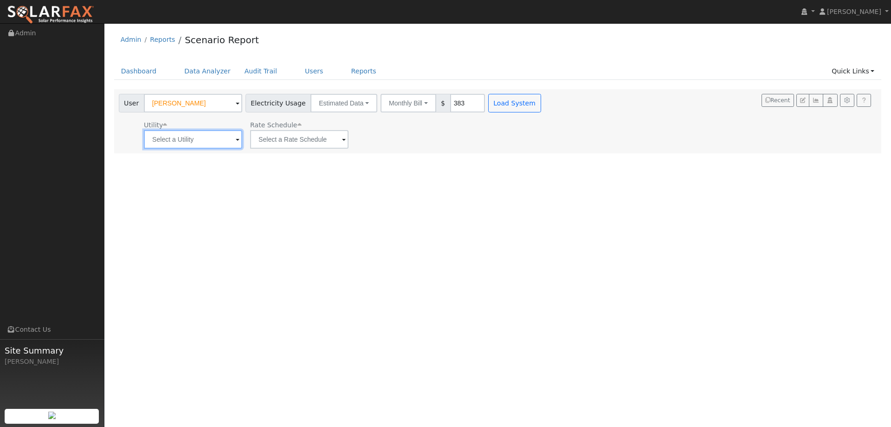
click at [199, 135] on input "text" at bounding box center [193, 139] width 98 height 19
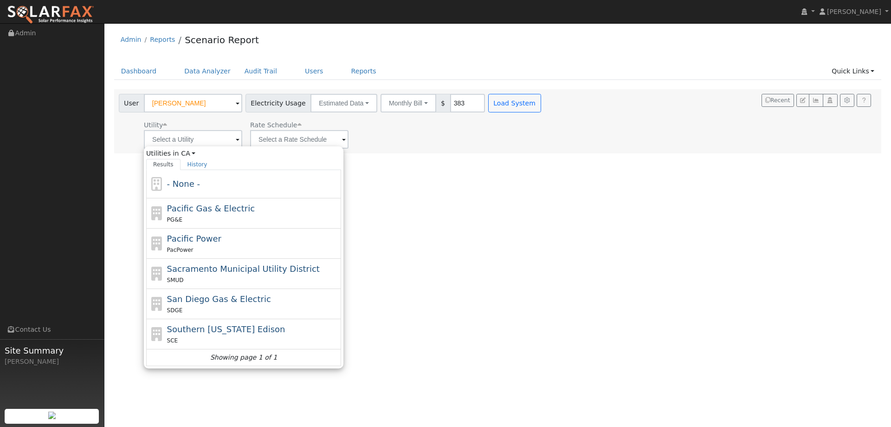
click at [225, 223] on div "PG&E" at bounding box center [253, 220] width 172 height 10
type input "Pacific Gas & Electric"
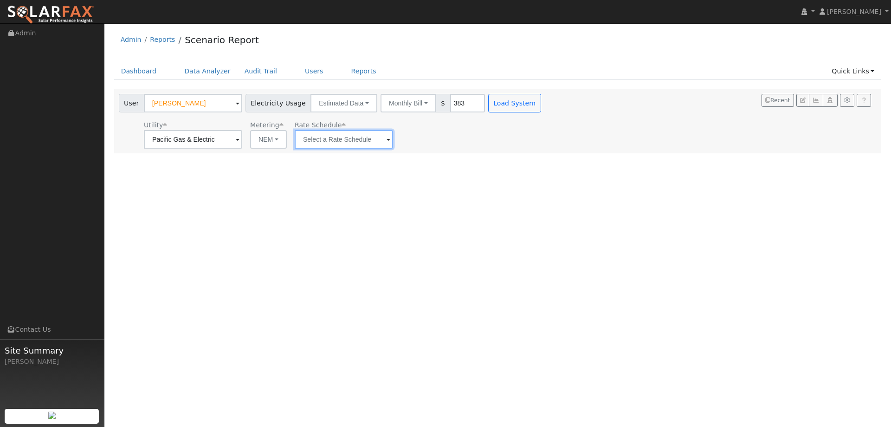
click at [358, 138] on input "text" at bounding box center [344, 139] width 98 height 19
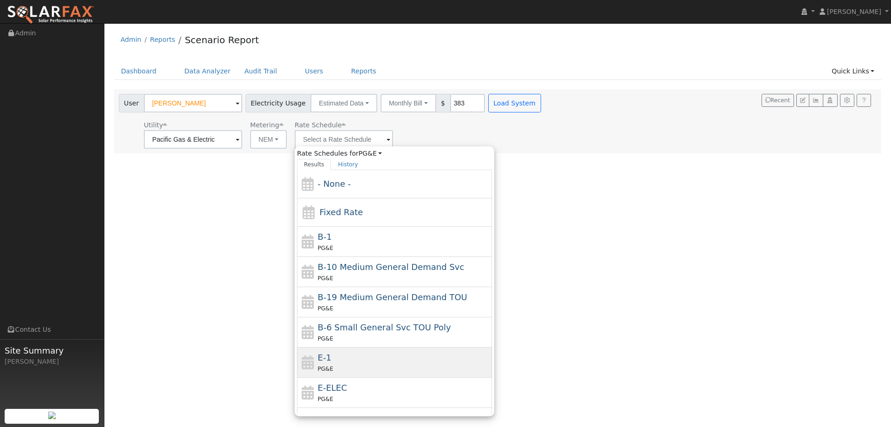
click at [385, 362] on div "E-1 PG&E" at bounding box center [404, 362] width 172 height 22
type input "E-1"
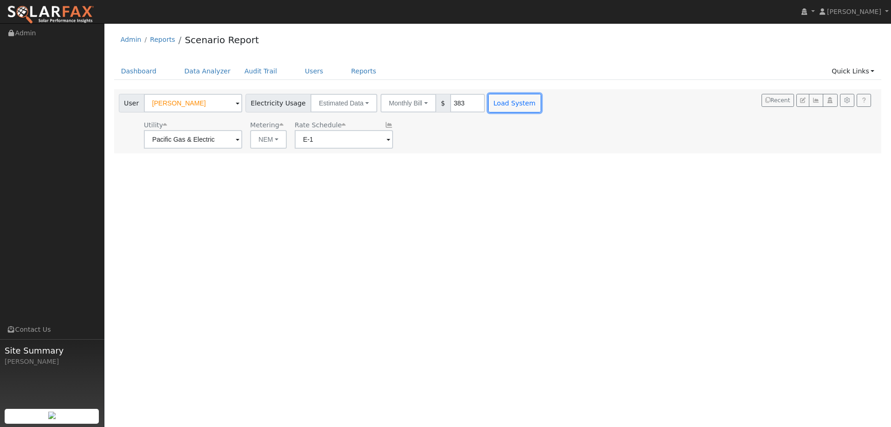
click at [488, 97] on button "Load System" at bounding box center [514, 103] width 53 height 19
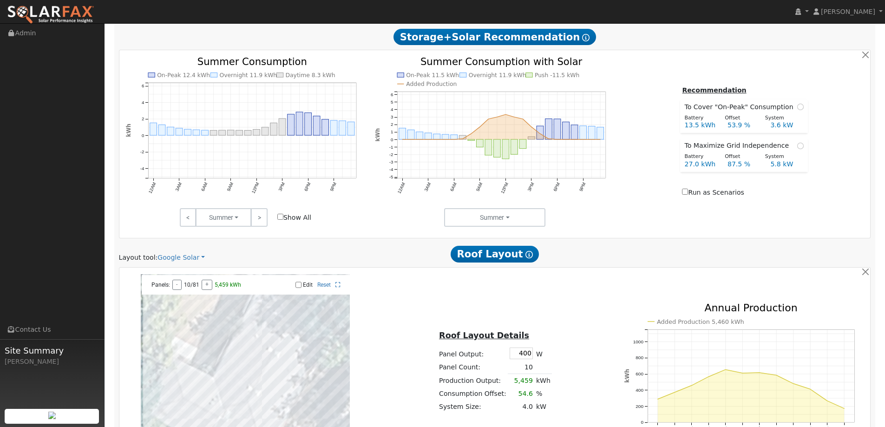
scroll to position [464, 0]
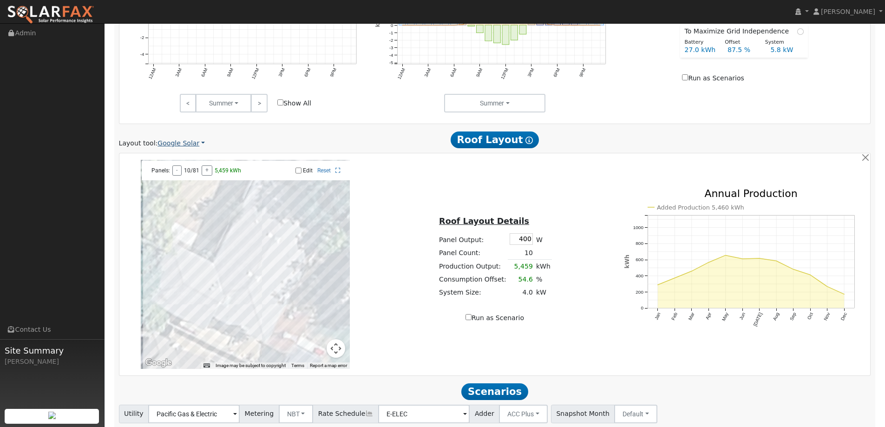
click at [164, 141] on link "Google Solar" at bounding box center [180, 143] width 47 height 10
click at [182, 184] on link "Aurora" at bounding box center [187, 185] width 65 height 13
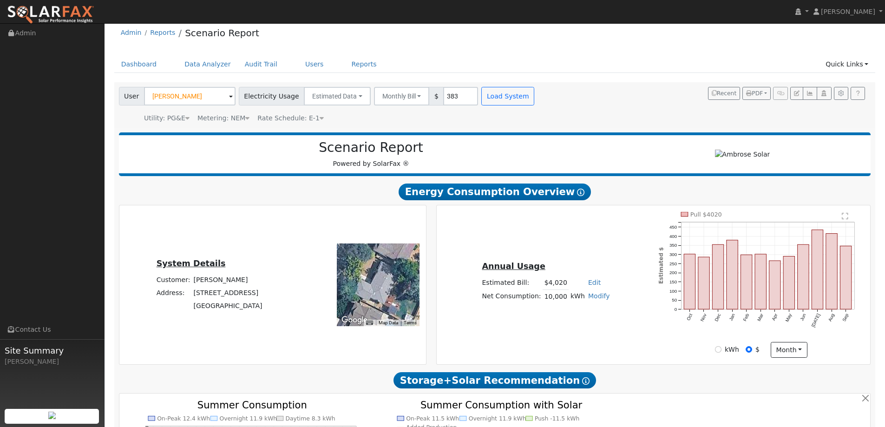
scroll to position [0, 0]
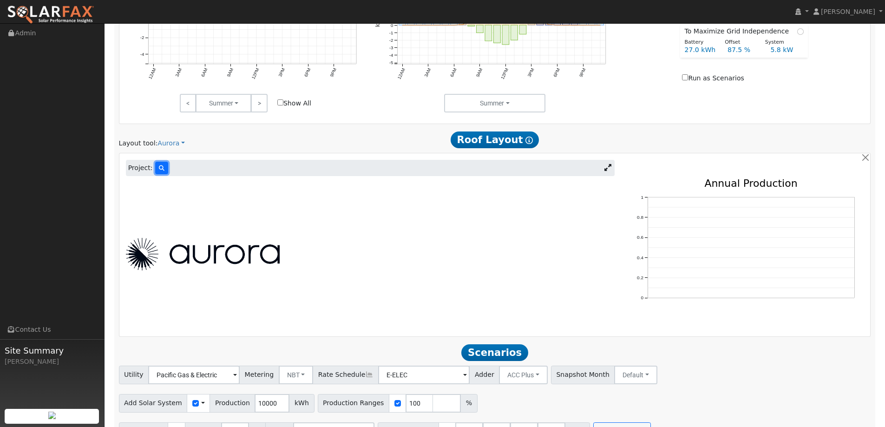
click at [162, 173] on button at bounding box center [161, 168] width 13 height 13
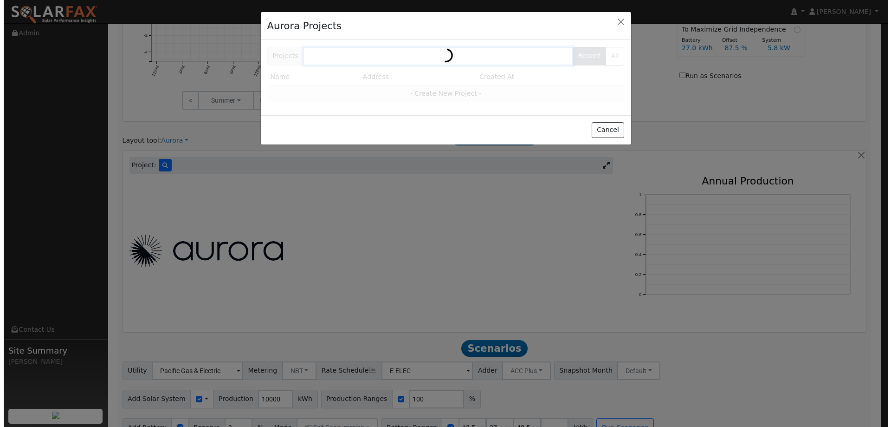
scroll to position [465, 0]
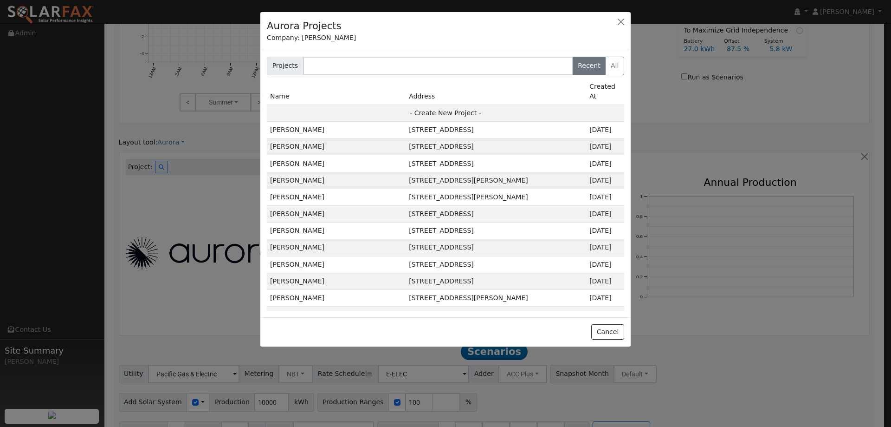
click at [446, 104] on td "- Create New Project -" at bounding box center [446, 112] width 358 height 17
type input "Mack Rice"
type input "2471 Starmount Way"
type input "[GEOGRAPHIC_DATA]"
type input "CA"
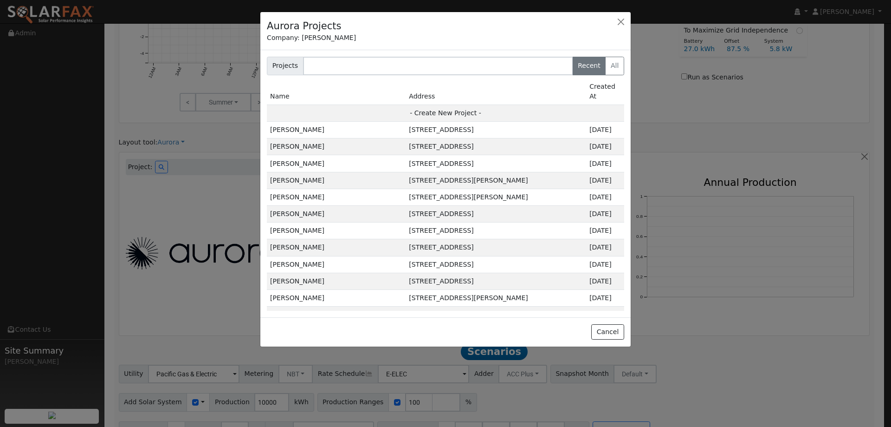
type input "95762"
type input "Design"
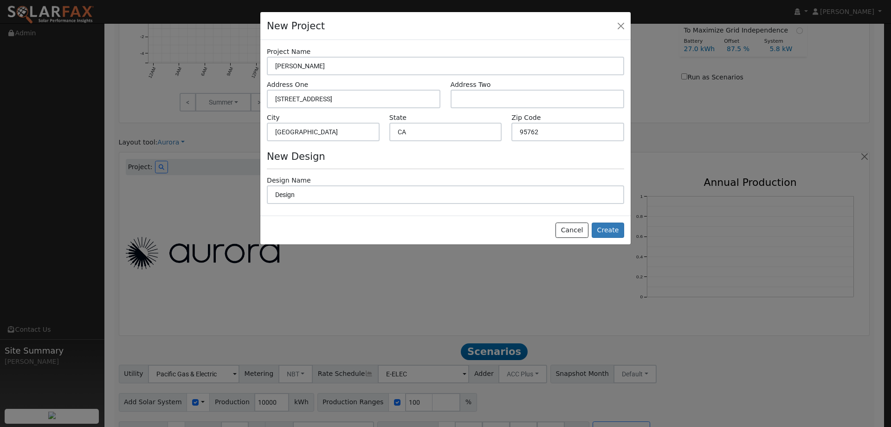
scroll to position [466, 0]
click at [607, 225] on button "Create" at bounding box center [608, 230] width 33 height 16
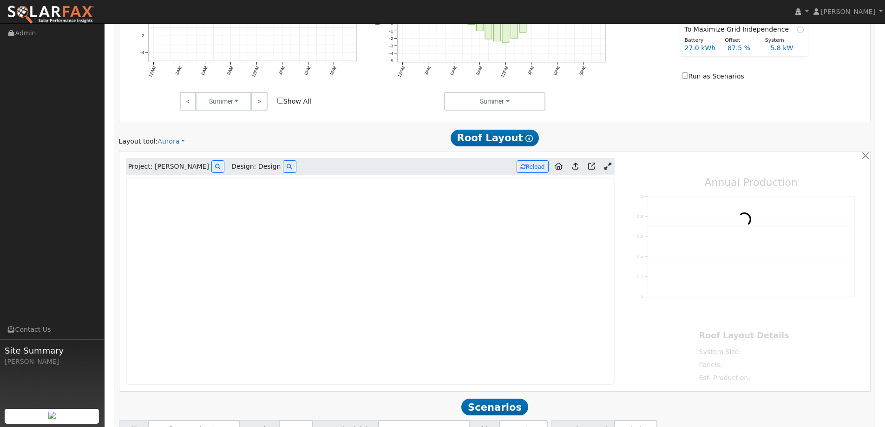
type input "0"
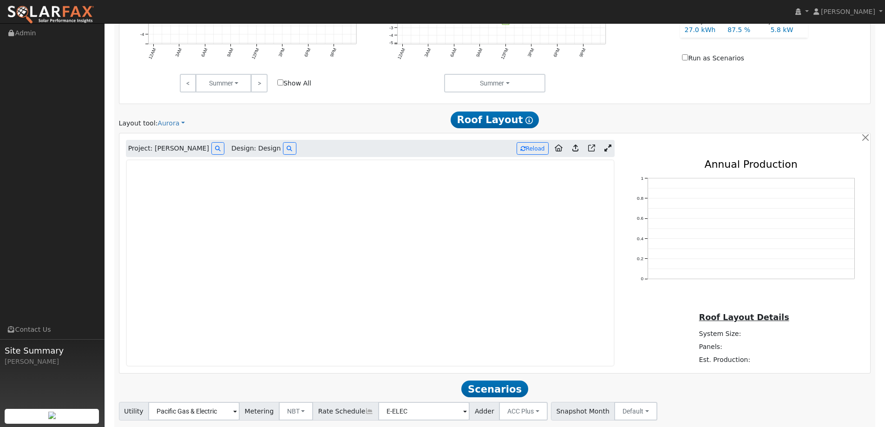
scroll to position [498, 0]
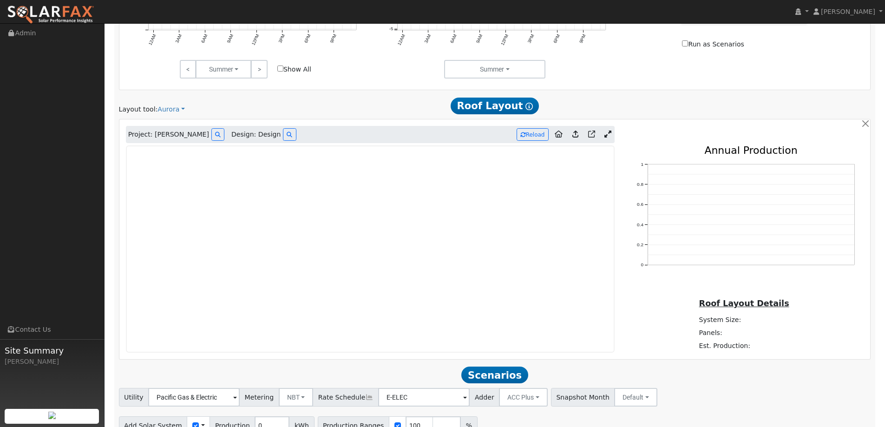
click at [91, 7] on img at bounding box center [50, 15] width 87 height 20
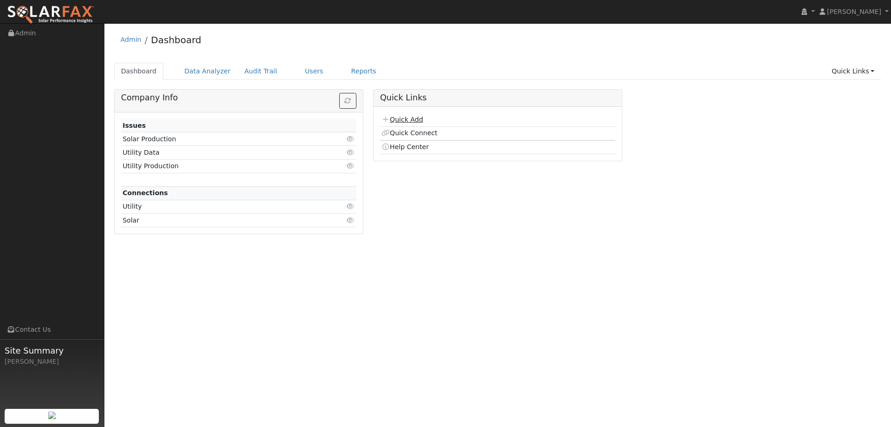
click at [397, 120] on link "Quick Add" at bounding box center [402, 119] width 41 height 7
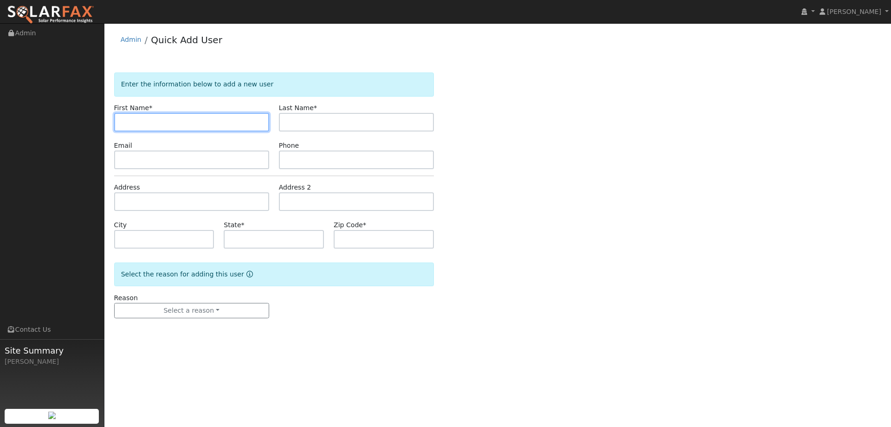
click at [207, 126] on input "text" at bounding box center [191, 122] width 155 height 19
paste input "[PERSON_NAME]"
type input "[PERSON_NAME]"
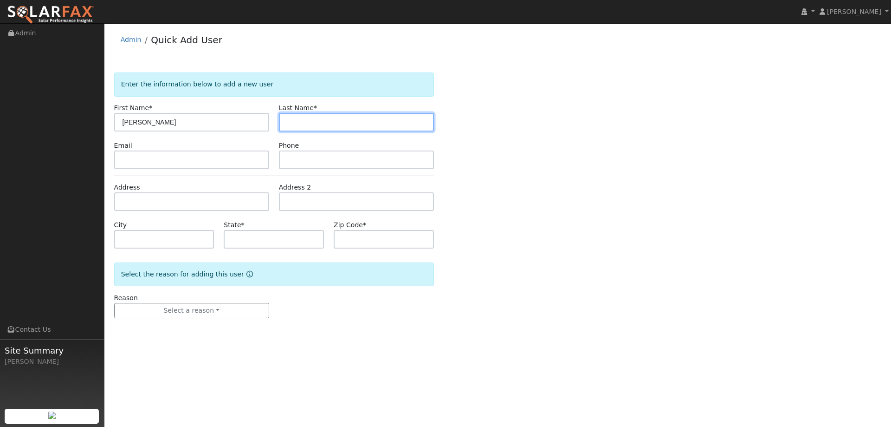
click at [316, 127] on input "text" at bounding box center [356, 122] width 155 height 19
type input "[PERSON_NAME]"
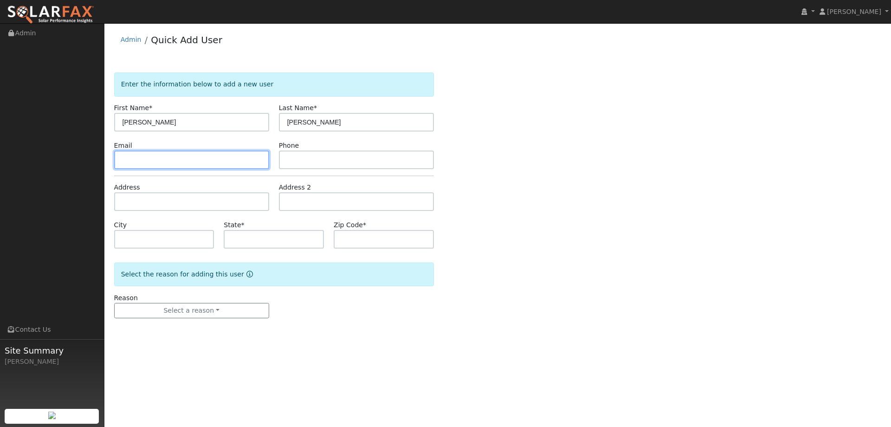
click at [185, 160] on input "text" at bounding box center [191, 159] width 155 height 19
drag, startPoint x: 880, startPoint y: 146, endPoint x: 862, endPoint y: 149, distance: 18.7
click at [863, 150] on div "Enter the information below to add a new user First Name * Mikayla Last Name * …" at bounding box center [498, 204] width 768 height 264
click at [217, 151] on input "text" at bounding box center [191, 159] width 155 height 19
paste input "khoover1228@outlook.com"
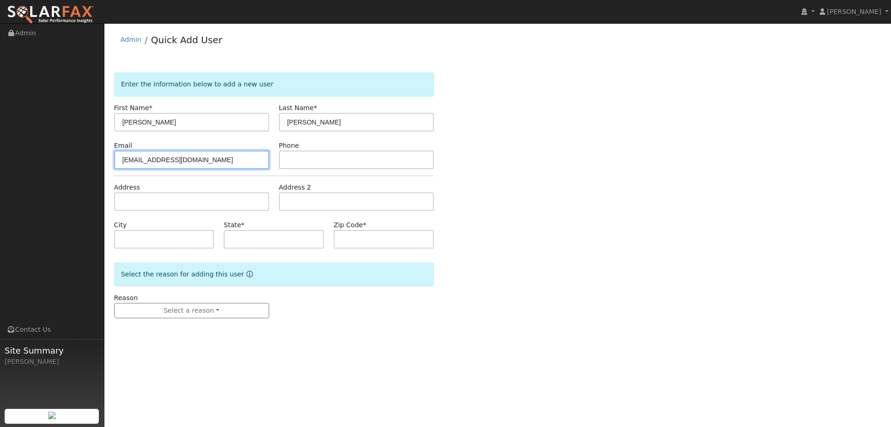
type input "khoover1228@outlook.com"
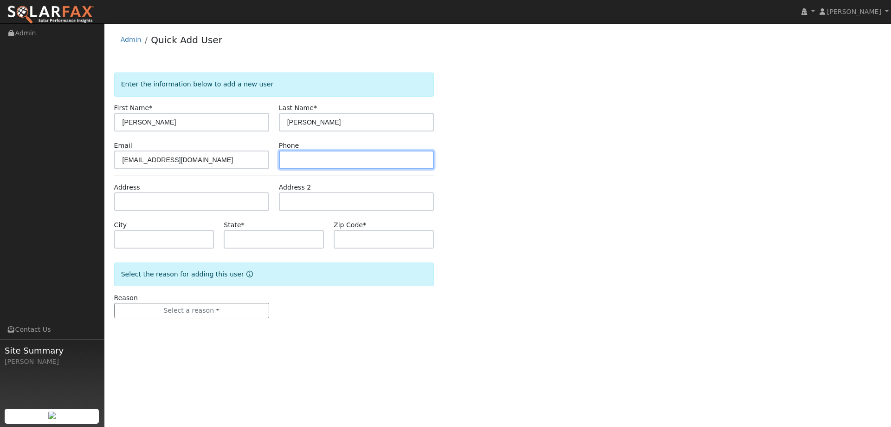
click at [326, 164] on input "text" at bounding box center [356, 159] width 155 height 19
paste input "(949) 726-2193"
type input "(949) 726-2193"
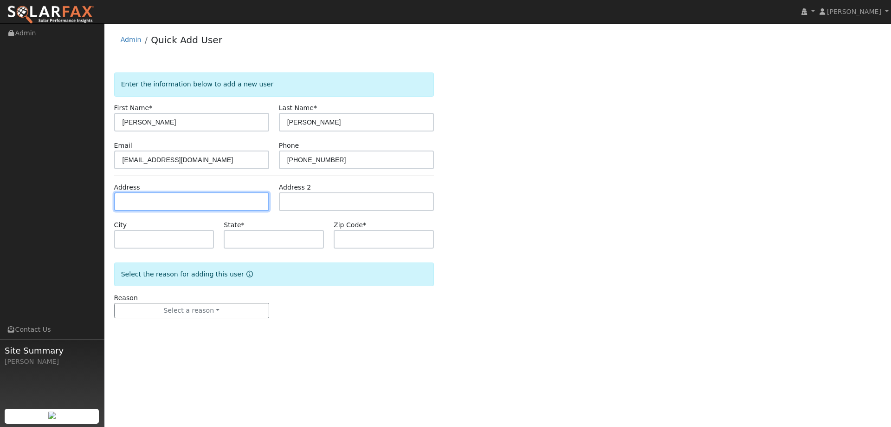
click at [195, 199] on input "text" at bounding box center [191, 201] width 155 height 19
paste input "2567 Willowdale Dr"
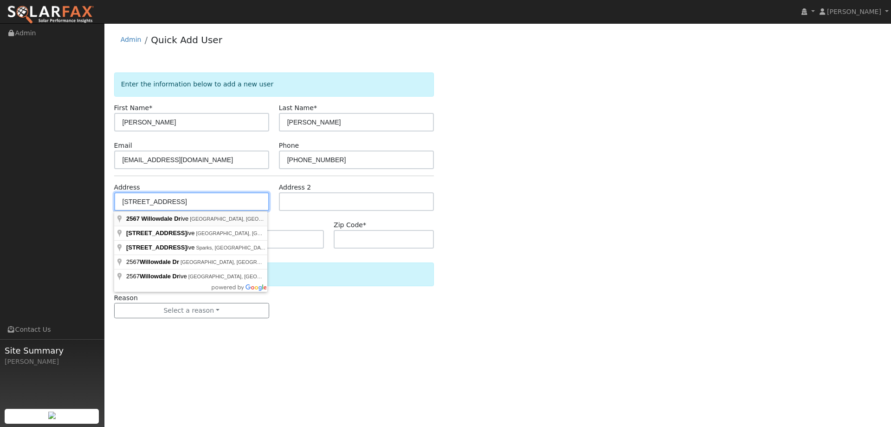
type input "2567 Willowdale Drive"
type input "[GEOGRAPHIC_DATA]"
type input "CA"
type input "95762"
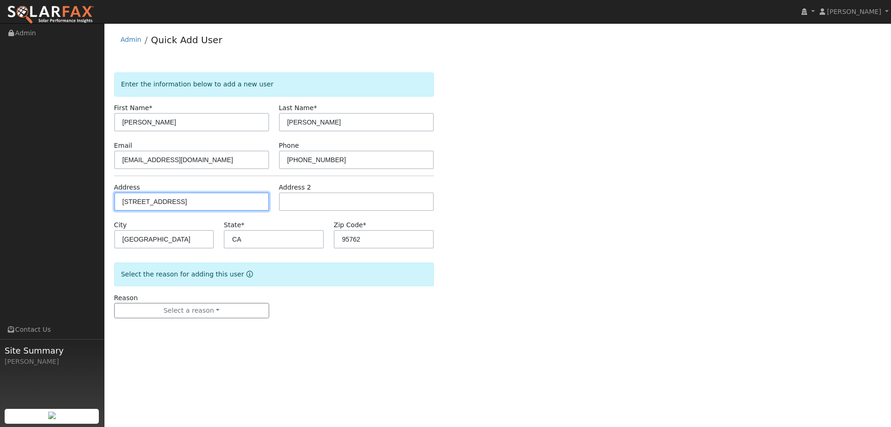
click at [213, 204] on input "[STREET_ADDRESS]" at bounding box center [191, 201] width 155 height 19
click at [217, 207] on input "[STREET_ADDRESS]" at bounding box center [191, 201] width 155 height 19
click at [229, 202] on input "2567 Willowdale" at bounding box center [191, 201] width 155 height 19
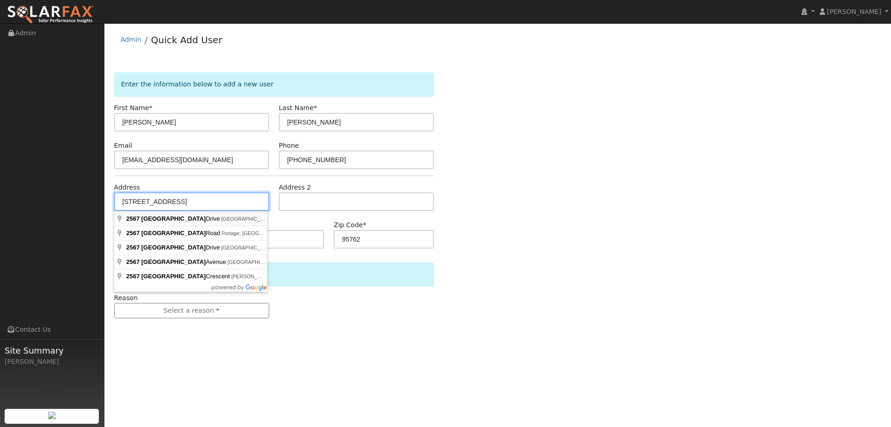
type input "[STREET_ADDRESS]"
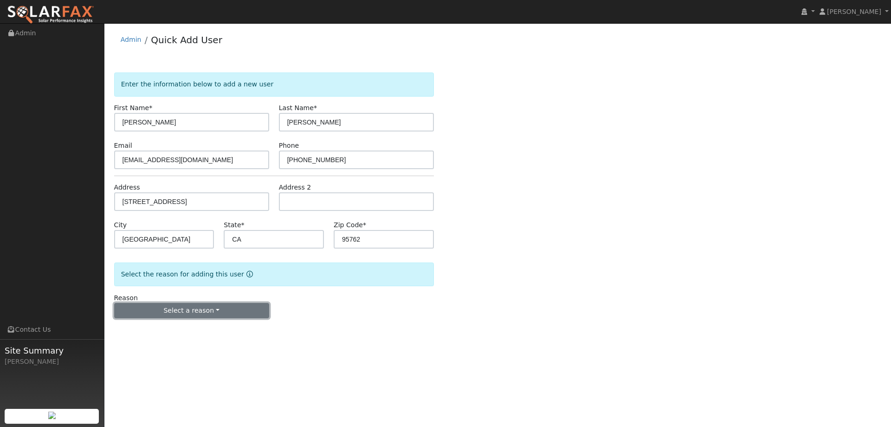
click at [212, 309] on button "Select a reason" at bounding box center [191, 311] width 155 height 16
click at [176, 328] on link "New lead" at bounding box center [166, 329] width 103 height 13
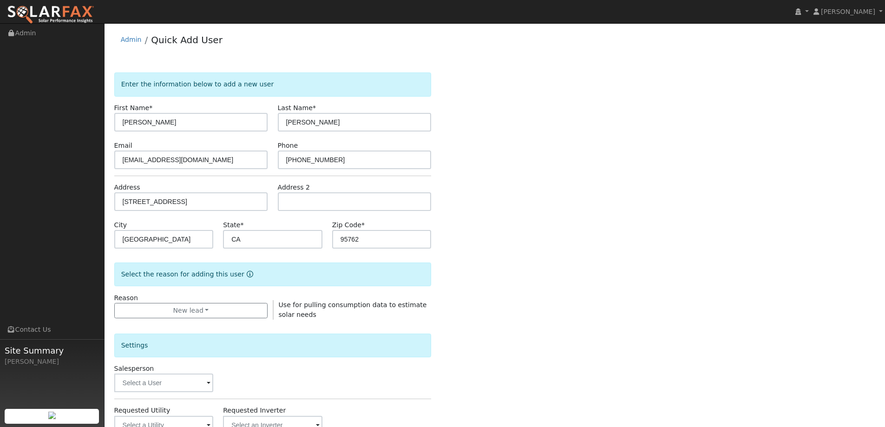
scroll to position [175, 0]
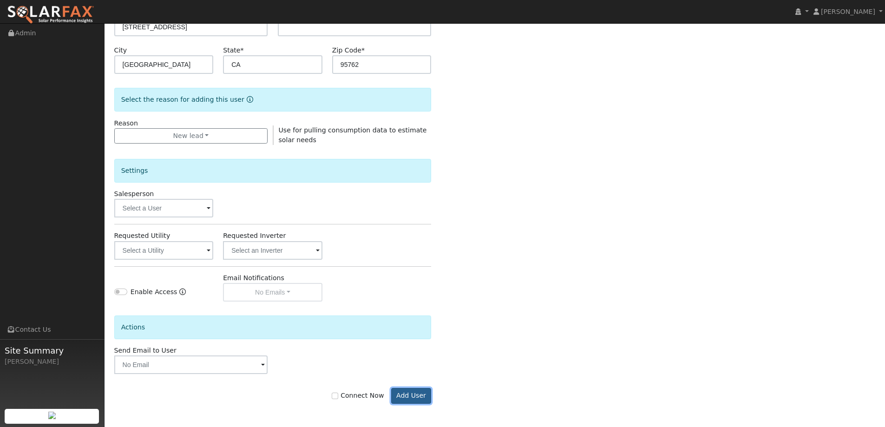
click at [417, 391] on button "Add User" at bounding box center [411, 396] width 40 height 16
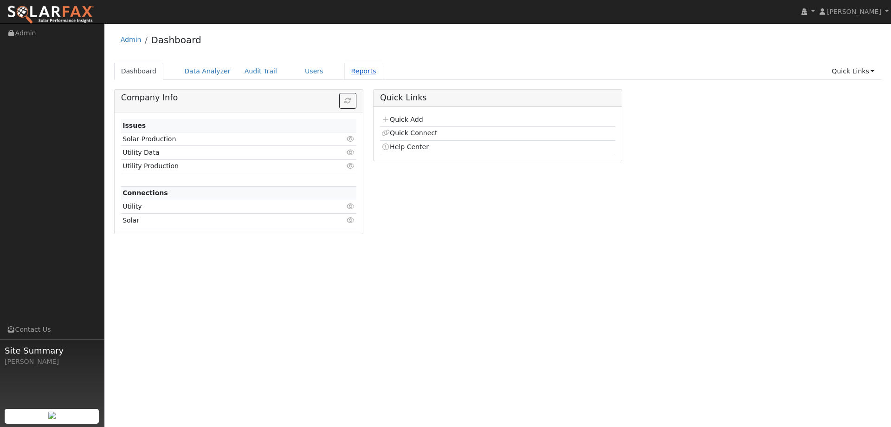
click at [345, 72] on link "Reports" at bounding box center [364, 71] width 39 height 17
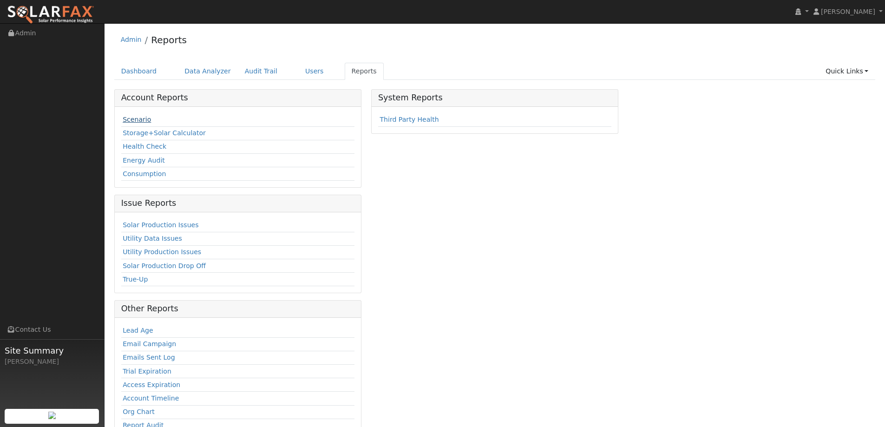
click at [131, 120] on link "Scenario" at bounding box center [137, 119] width 28 height 7
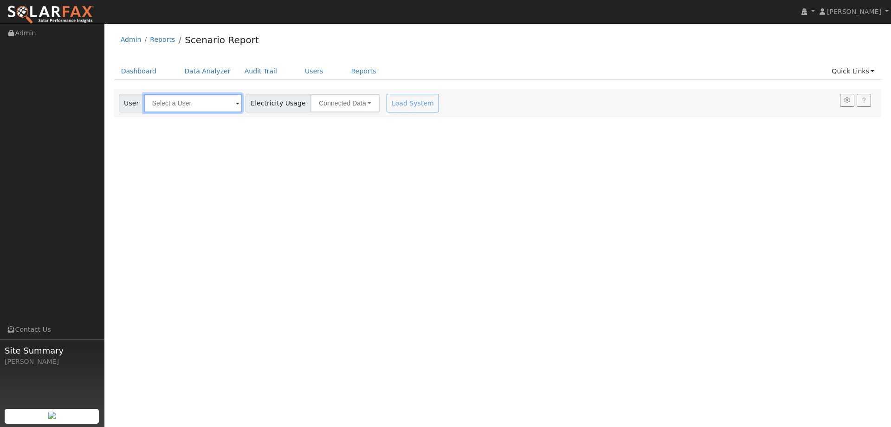
click at [222, 107] on input "text" at bounding box center [193, 103] width 98 height 19
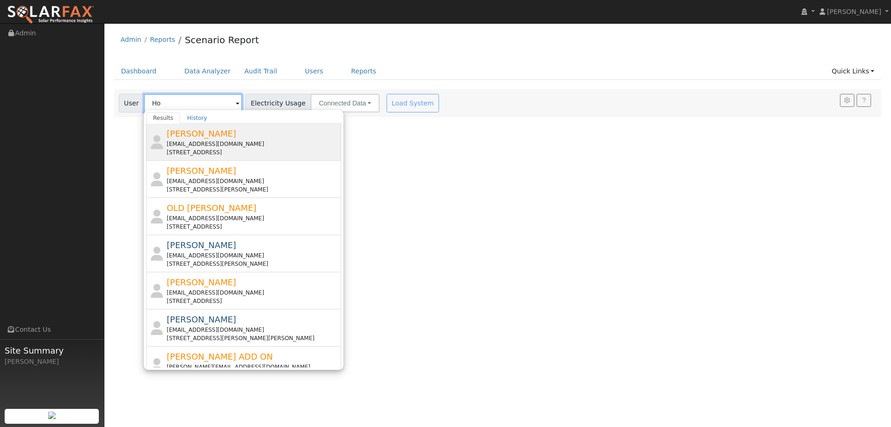
type input "H"
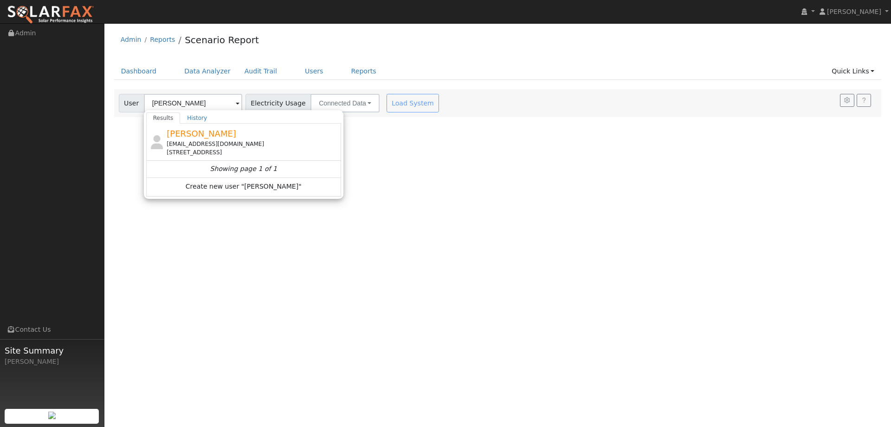
click at [262, 144] on div "[EMAIL_ADDRESS][DOMAIN_NAME]" at bounding box center [253, 144] width 172 height 8
type input "[PERSON_NAME]"
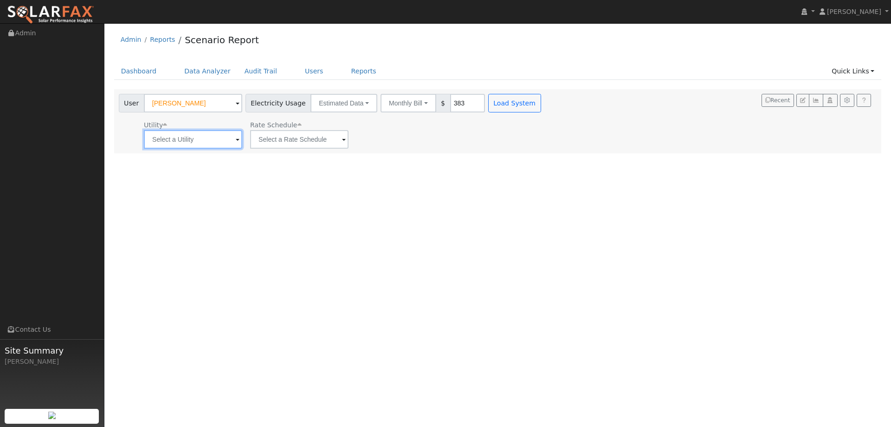
click at [208, 138] on input "text" at bounding box center [193, 139] width 98 height 19
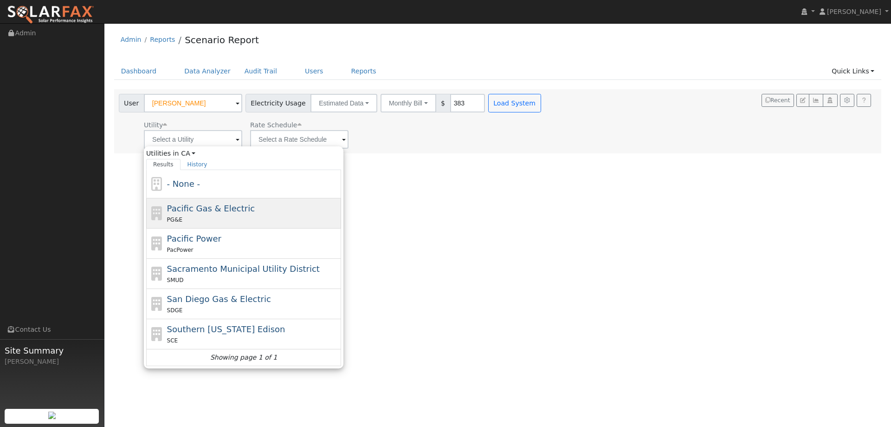
click at [213, 214] on div "Pacific Gas & Electric PG&E" at bounding box center [253, 213] width 172 height 22
type input "Pacific Gas & Electric"
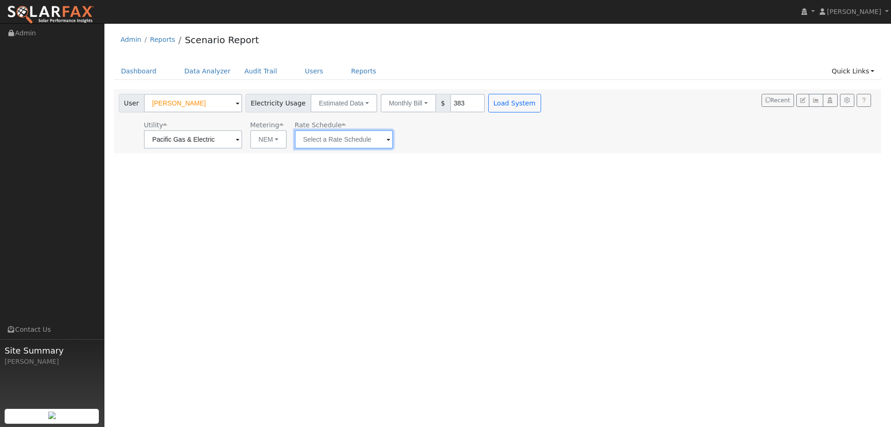
click at [322, 143] on input "text" at bounding box center [344, 139] width 98 height 19
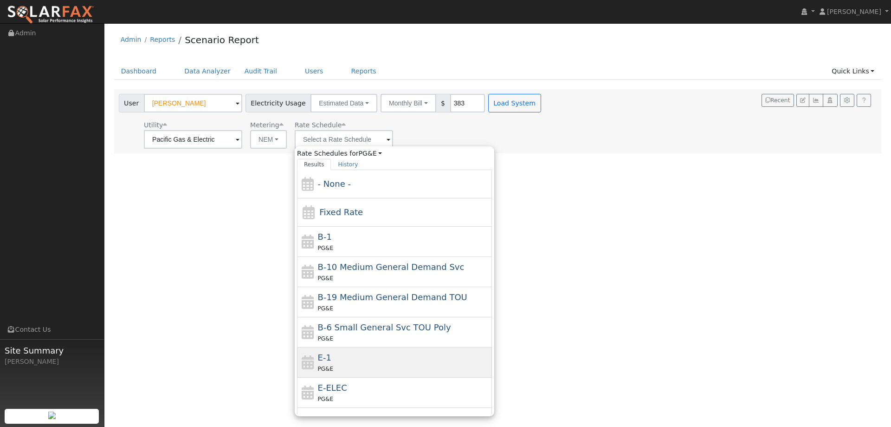
click at [372, 368] on div "PG&E" at bounding box center [404, 369] width 172 height 10
type input "E-1"
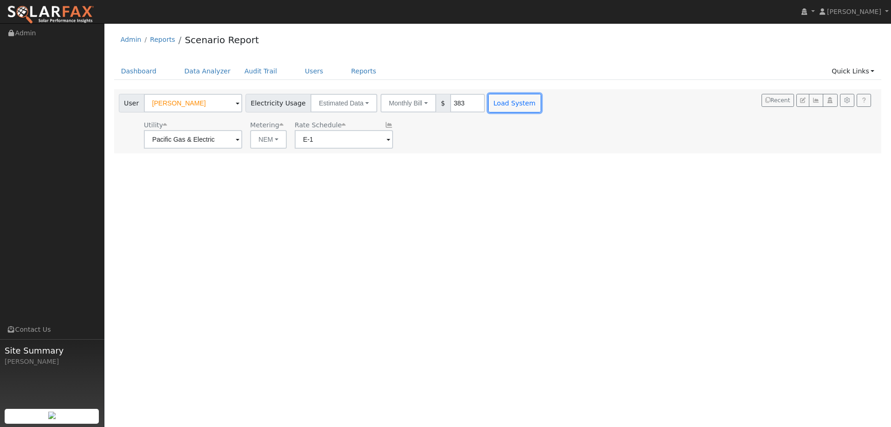
click at [493, 106] on button "Load System" at bounding box center [514, 103] width 53 height 19
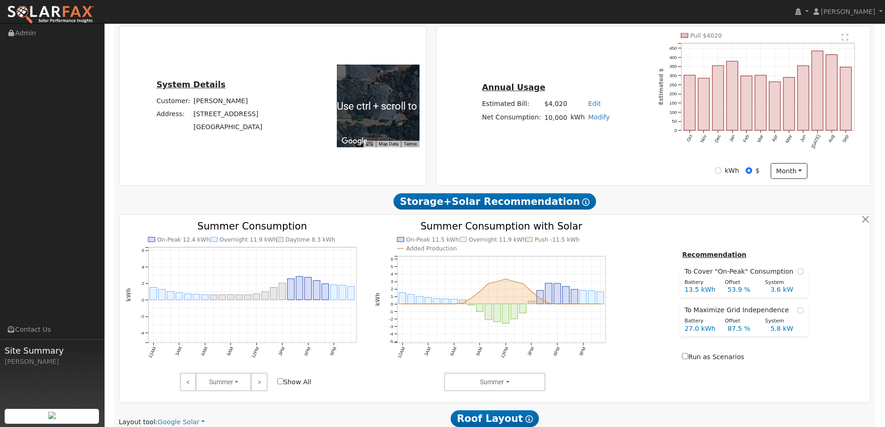
scroll to position [371, 0]
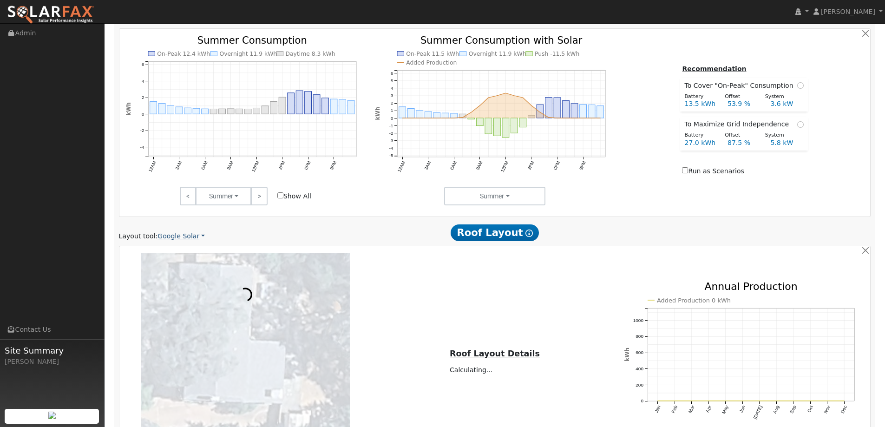
click at [187, 229] on div "Layout tool: Google Solar Google Solar Scanifly Aurora Roof Layout Show Help" at bounding box center [494, 232] width 761 height 17
click at [187, 234] on link "Google Solar" at bounding box center [180, 236] width 47 height 10
click at [189, 276] on link "Aurora" at bounding box center [187, 278] width 65 height 13
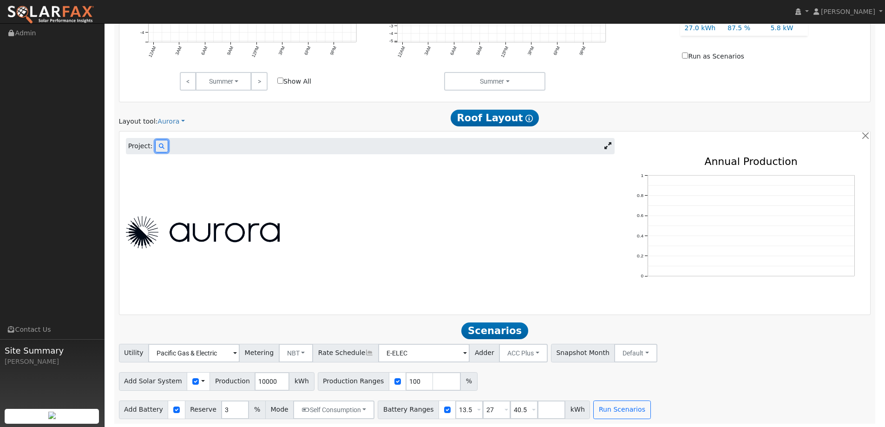
click at [156, 143] on button at bounding box center [161, 146] width 13 height 13
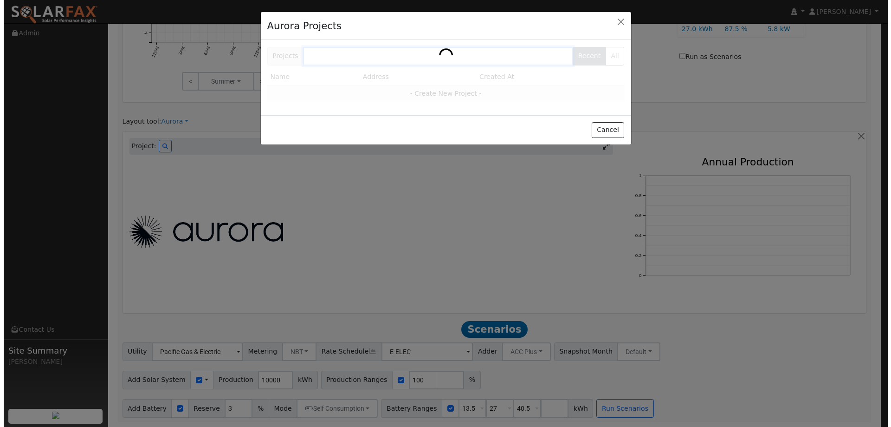
scroll to position [487, 0]
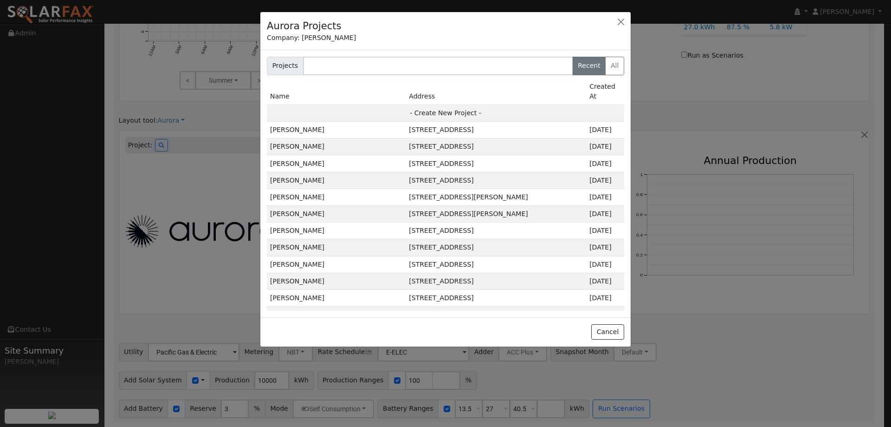
click at [397, 104] on td "- Create New Project -" at bounding box center [446, 112] width 358 height 17
type input "[PERSON_NAME]"
type input "[STREET_ADDRESS]"
type input "[GEOGRAPHIC_DATA]"
type input "CA"
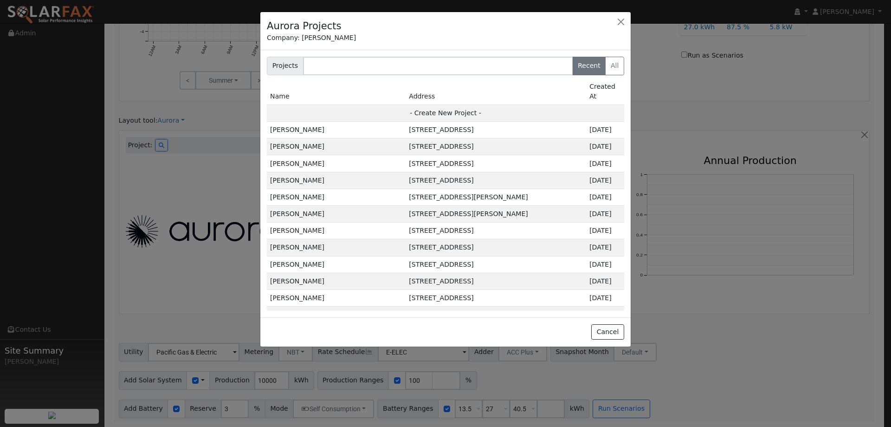
type input "95762"
type input "Design"
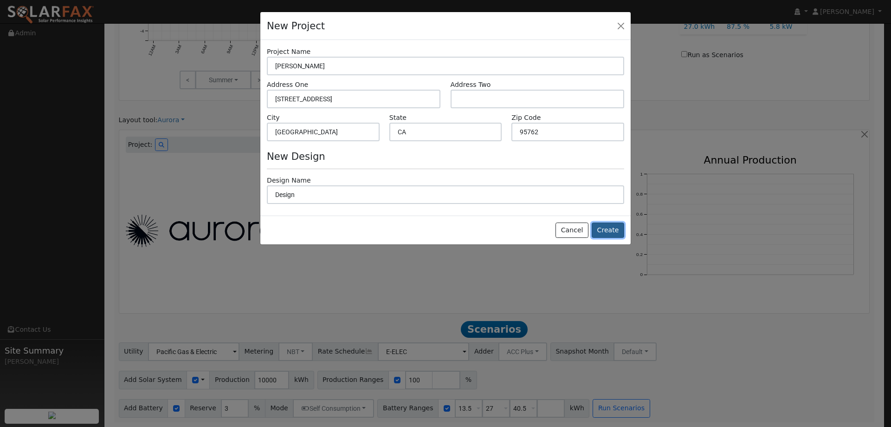
click at [608, 226] on button "Create" at bounding box center [608, 230] width 33 height 16
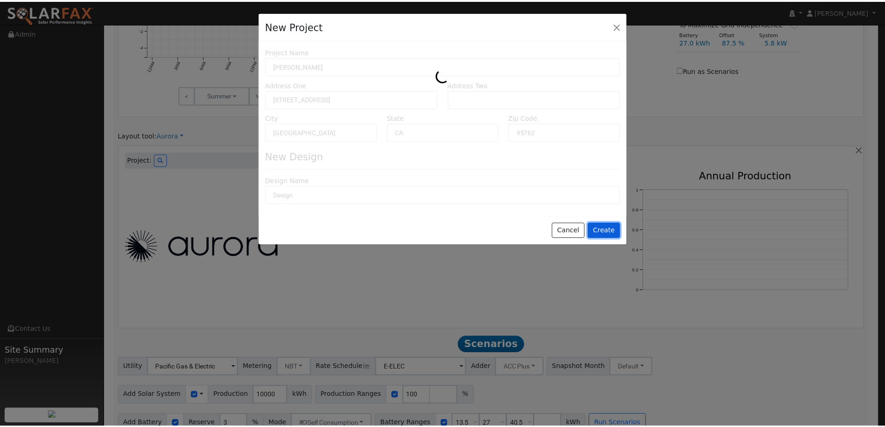
scroll to position [488, 0]
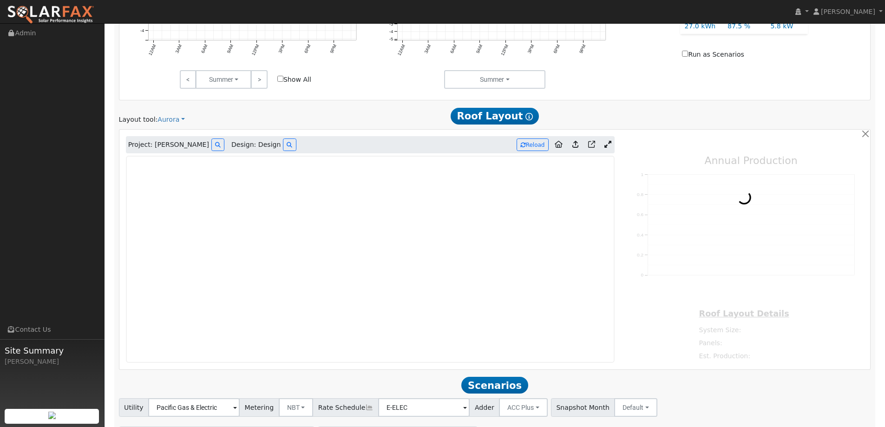
type input "0"
